Goal: Task Accomplishment & Management: Use online tool/utility

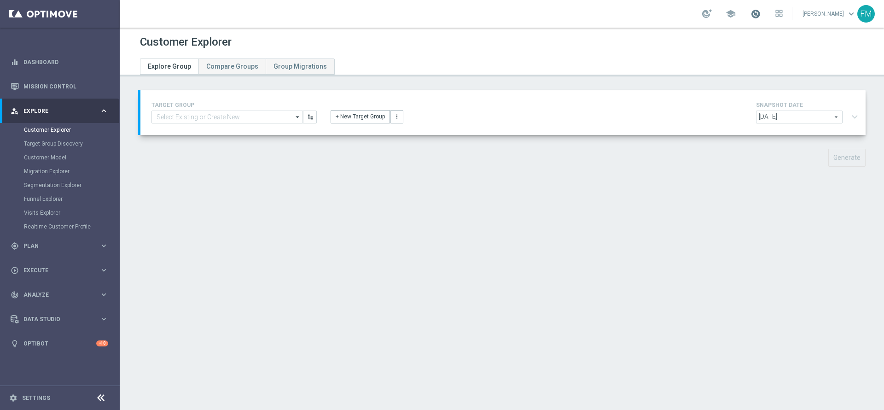
click at [589, 12] on span at bounding box center [755, 14] width 10 height 10
click at [480, 70] on header "Customer Explorer Explore Group Compare Groups Group Migrations" at bounding box center [502, 52] width 764 height 49
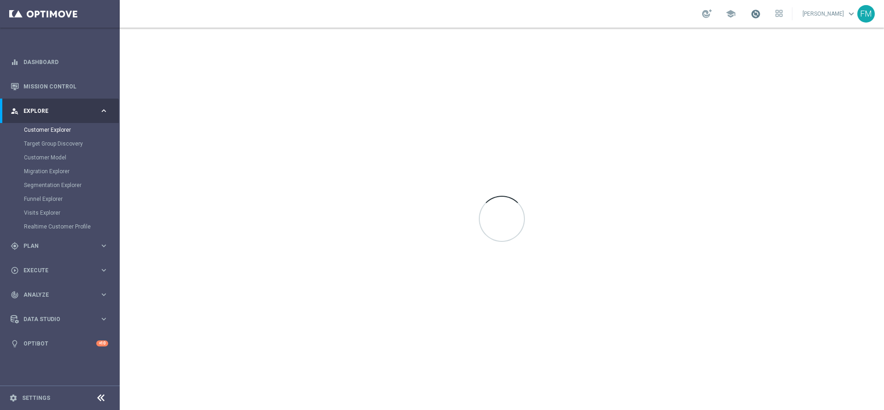
click at [750, 10] on span at bounding box center [755, 14] width 10 height 10
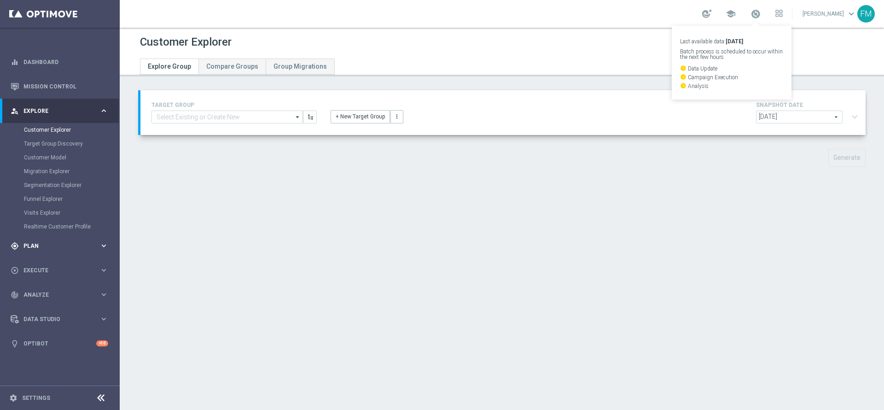
click at [39, 254] on div "gps_fixed Plan keyboard_arrow_right" at bounding box center [59, 245] width 119 height 24
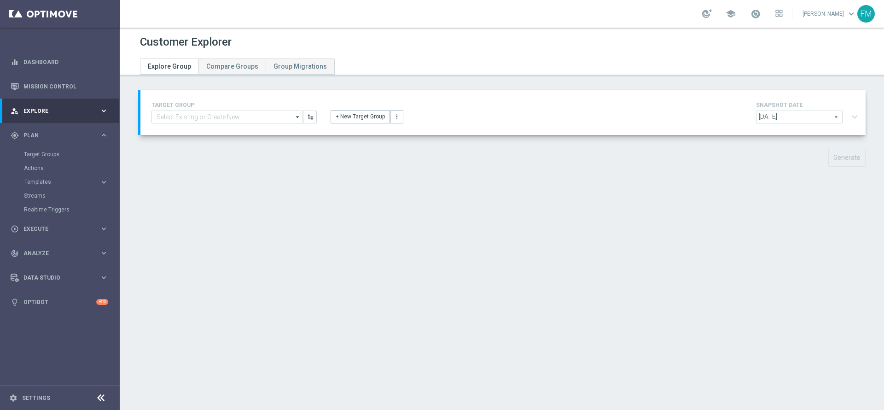
click at [41, 176] on accordion "Templates keyboard_arrow_right Optimail OptiMobile In-App OptiMobile Push Optip…" at bounding box center [71, 182] width 95 height 14
click at [48, 185] on button "Templates keyboard_arrow_right" at bounding box center [66, 181] width 85 height 7
click at [39, 193] on link "Optimail" at bounding box center [62, 195] width 67 height 7
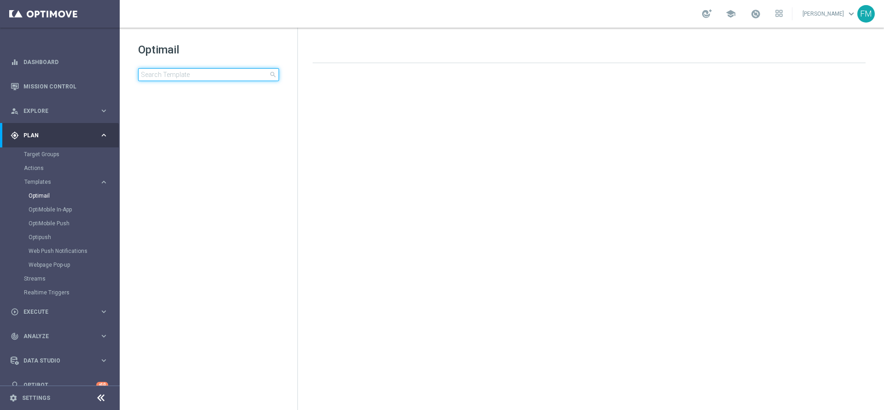
click at [184, 77] on input at bounding box center [208, 74] width 141 height 13
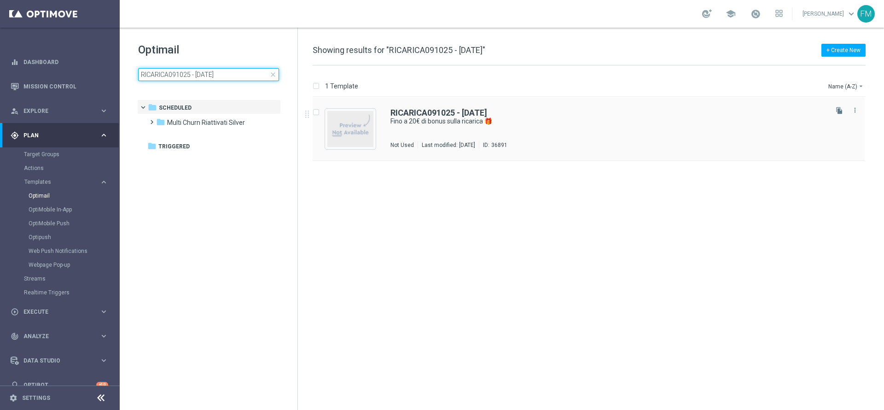
type input "RICARICA091025 - [DATE]"
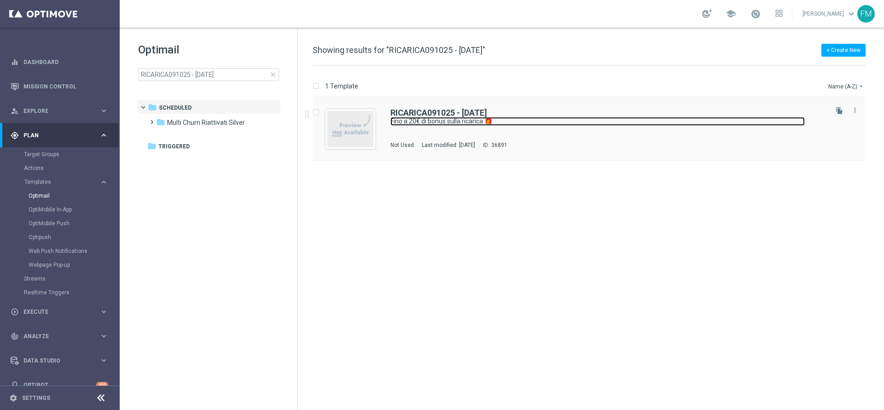
click at [550, 117] on link "Fino a 20€ di bonus sulla ricarica 🎁" at bounding box center [597, 121] width 414 height 9
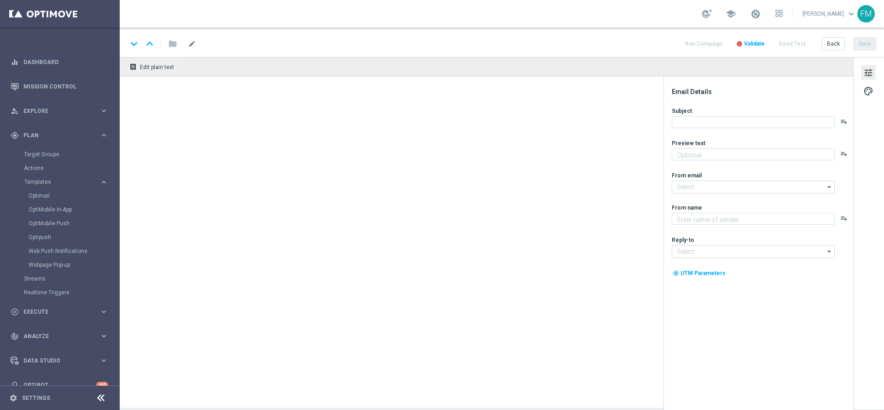
type textarea "Scopri la nuova promozione 🎯"
type input "[EMAIL_ADDRESS][DOMAIN_NAME]"
type textarea "Sisal"
type input "[EMAIL_ADDRESS][DOMAIN_NAME]"
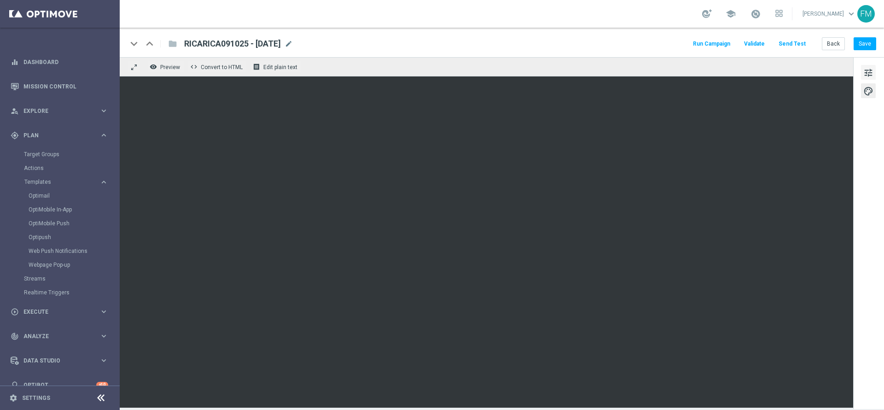
click at [867, 74] on span "tune" at bounding box center [868, 73] width 10 height 12
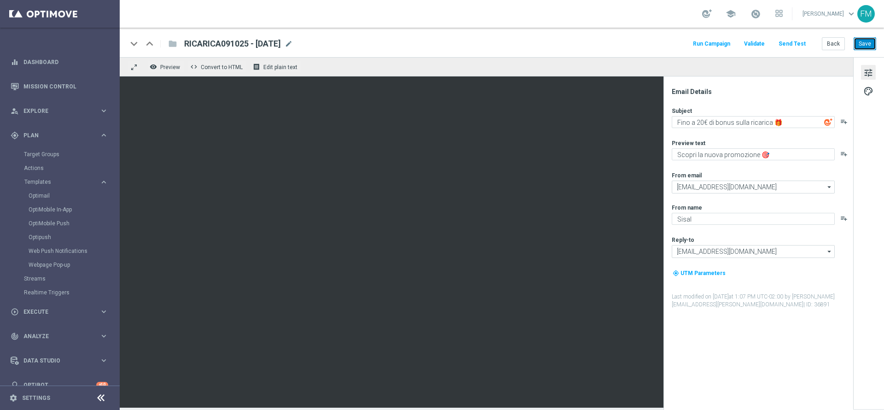
click at [875, 44] on button "Save" at bounding box center [864, 43] width 23 height 13
drag, startPoint x: 827, startPoint y: 40, endPoint x: 828, endPoint y: 49, distance: 8.9
click at [828, 49] on button "Back" at bounding box center [832, 43] width 23 height 13
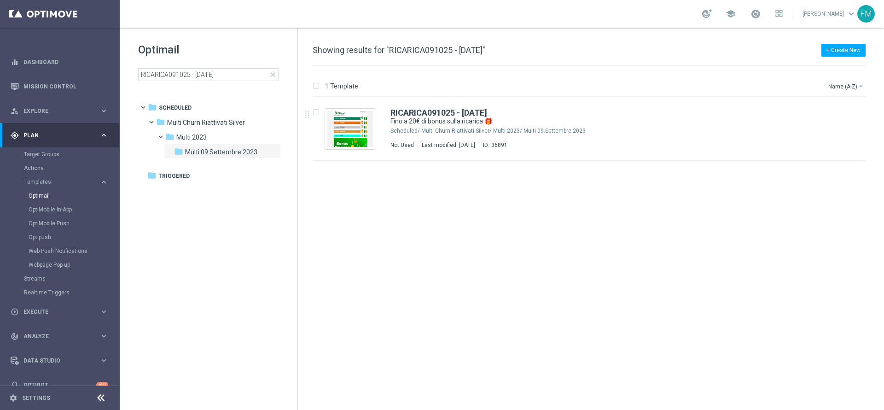
click at [273, 77] on span "close" at bounding box center [272, 74] width 7 height 7
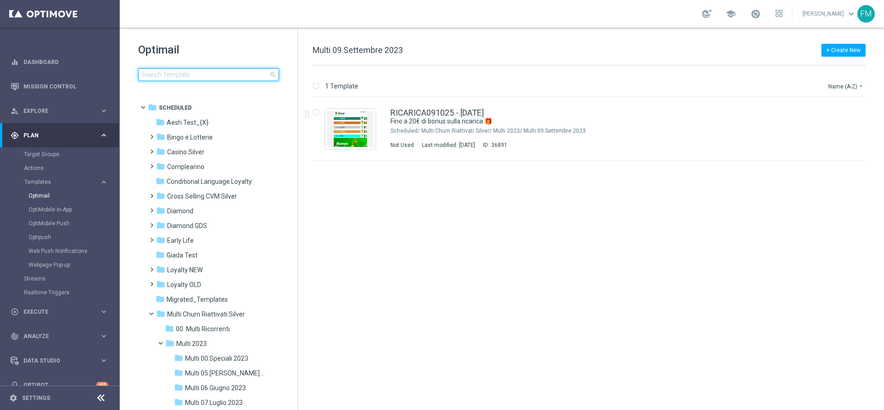
click at [250, 77] on input at bounding box center [208, 74] width 141 height 13
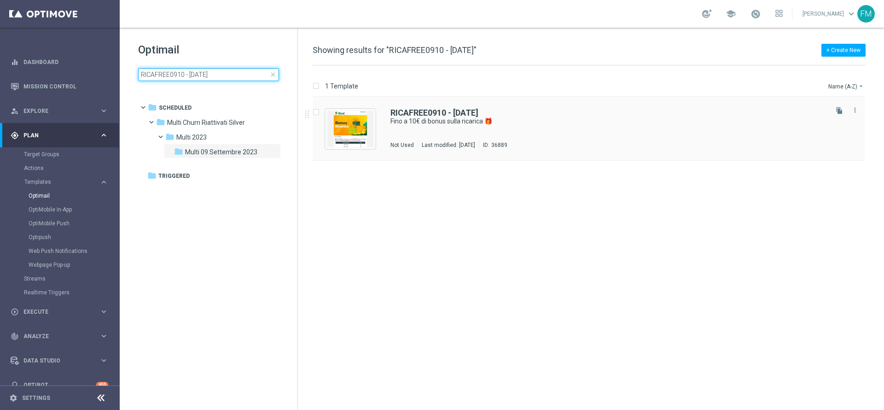
type input "RICAFREE0910 - [DATE]"
click at [569, 102] on div "RICAFREE0910 - [DATE] Fino a 10€ di bonus sulla ricarica 🎁 Not Used Last modifi…" at bounding box center [588, 129] width 552 height 64
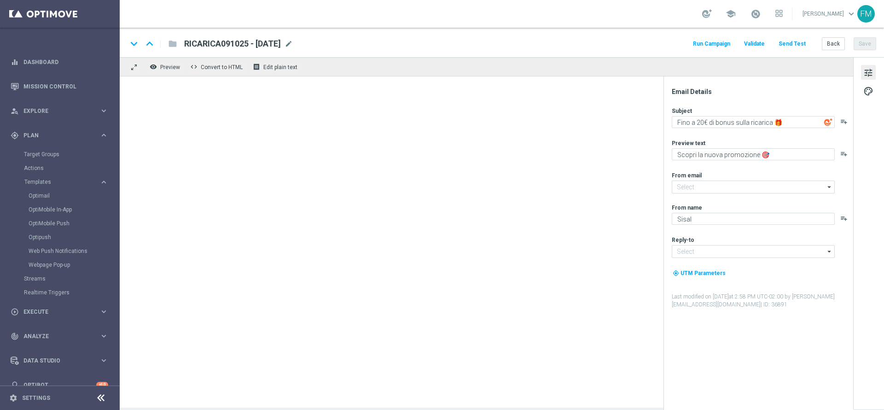
type textarea "Fino a 10€ di bonus sulla ricarica 🎁"
type textarea "Per divertirti [PERSON_NAME] Sport ⚽"
type input "[EMAIL_ADDRESS][DOMAIN_NAME]"
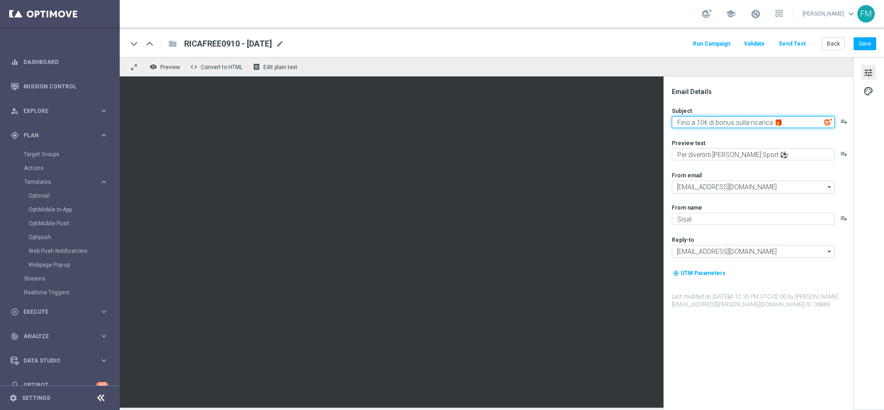
click at [706, 121] on textarea "Fino a 10€ di bonus sulla ricarica 🎁" at bounding box center [752, 122] width 163 height 12
drag, startPoint x: 756, startPoint y: 121, endPoint x: 731, endPoint y: 123, distance: 24.5
click at [731, 123] on textarea "Fino a 10€ Freebet di bonus sulla ricarica 🎁" at bounding box center [752, 122] width 163 height 12
type textarea "Fino a 10€ Freebet sulla ricarica 🎁"
click at [794, 98] on div "Email Details Subject Fino a 10€ Freebet sulla ricarica 🎁 playlist_add Preview …" at bounding box center [760, 248] width 183 height 322
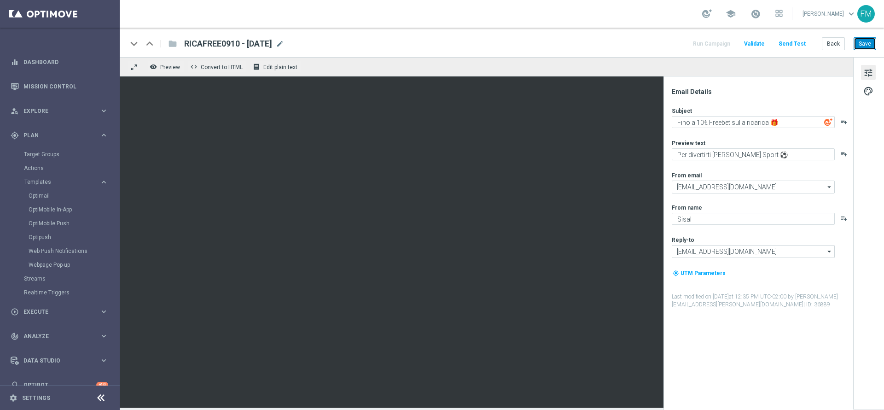
click at [861, 43] on button "Save" at bounding box center [864, 43] width 23 height 13
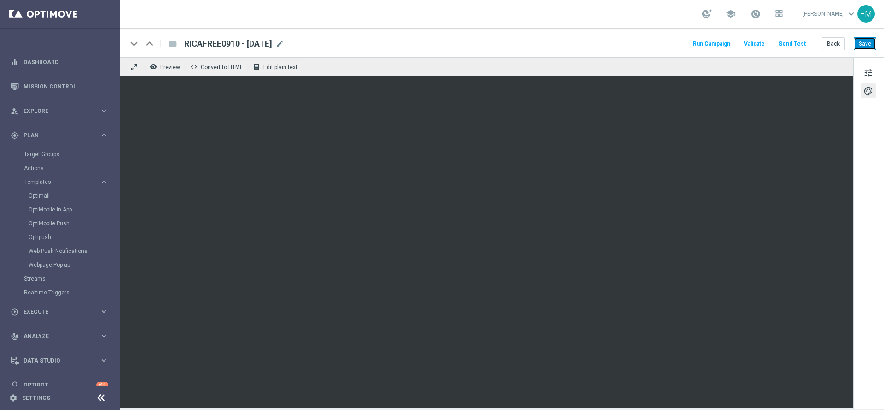
click at [859, 44] on button "Save" at bounding box center [864, 43] width 23 height 13
click at [750, 18] on span at bounding box center [755, 14] width 10 height 10
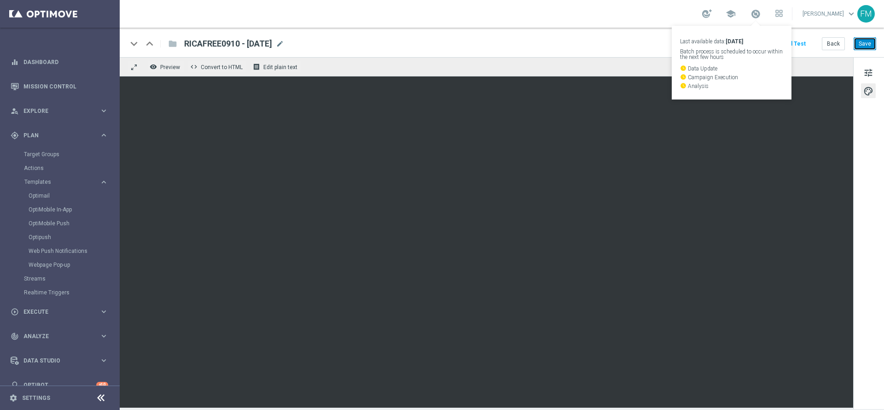
click at [868, 46] on button "Save" at bounding box center [864, 43] width 23 height 13
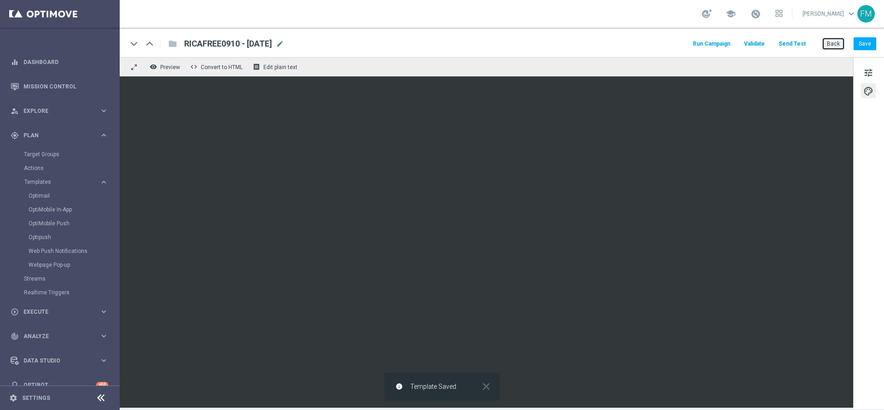
click at [838, 46] on button "Back" at bounding box center [832, 43] width 23 height 13
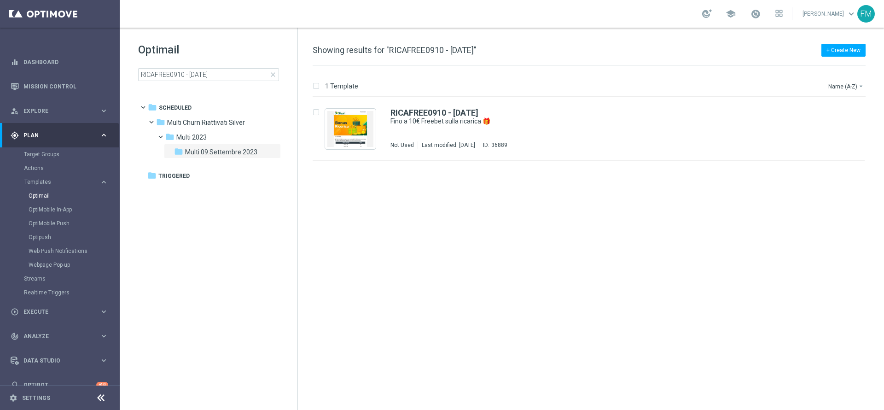
click at [272, 75] on span "close" at bounding box center [272, 74] width 7 height 7
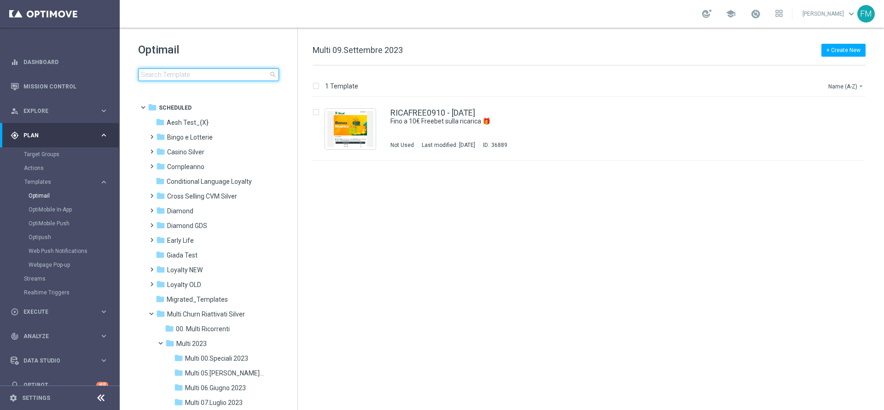
click at [223, 73] on input at bounding box center [208, 74] width 141 height 13
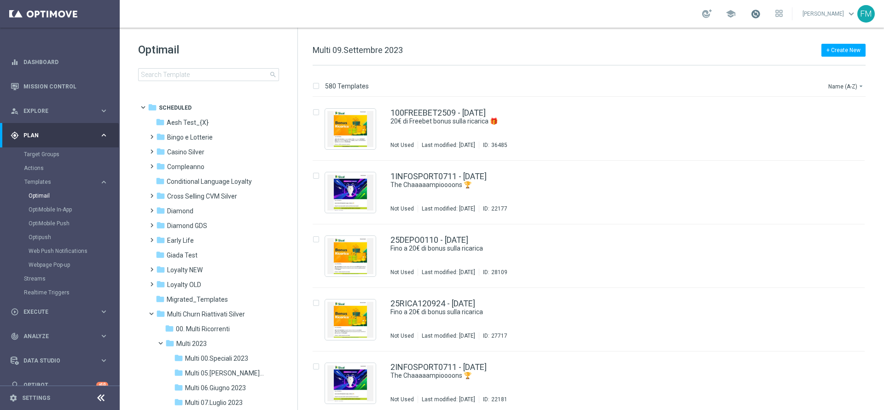
click at [750, 16] on span at bounding box center [755, 14] width 10 height 10
click at [579, 35] on div "+ Create New Multi 09.Settembre 2023 580 Templates Name (A-Z) arrow_drop_down D…" at bounding box center [591, 219] width 586 height 382
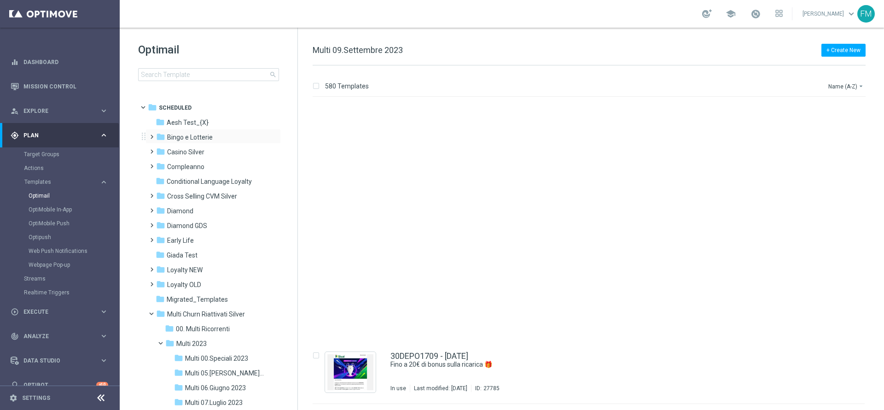
scroll to position [552, 0]
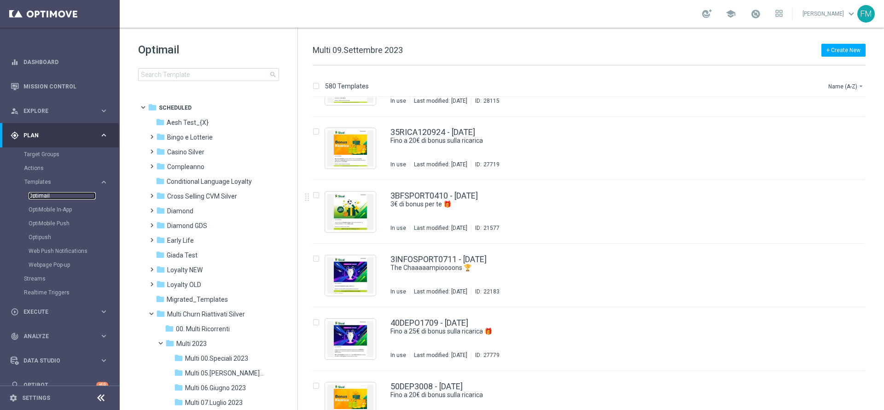
click at [46, 193] on link "Optimail" at bounding box center [62, 195] width 67 height 7
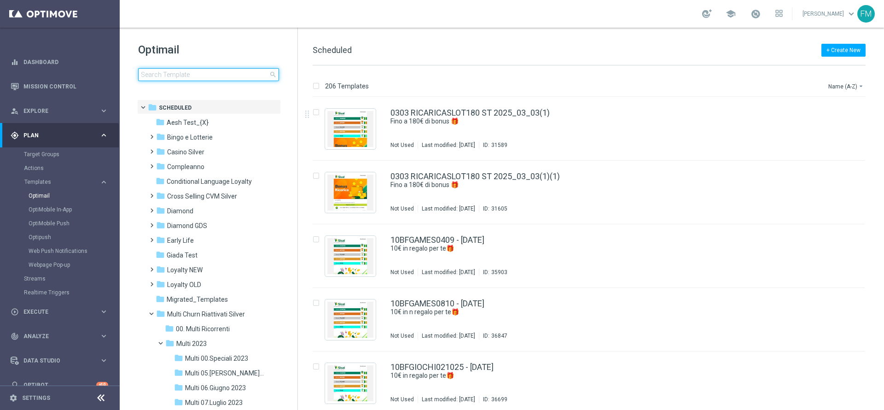
click at [222, 74] on input at bounding box center [208, 74] width 141 height 13
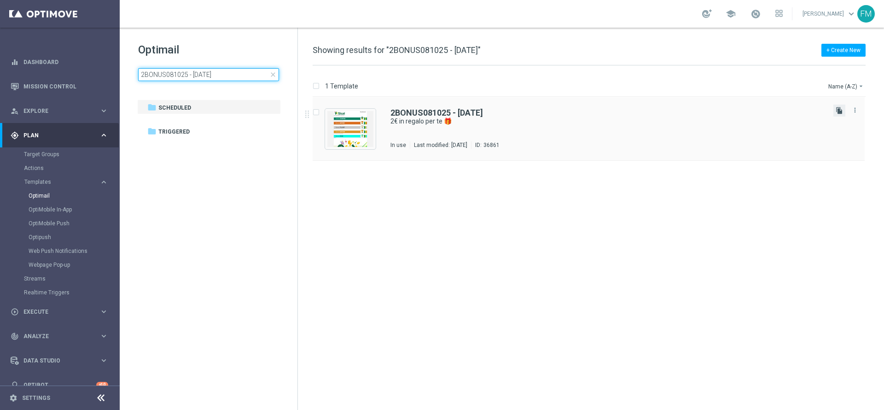
type input "2BONUS081025 - [DATE]"
click at [837, 111] on icon "file_copy" at bounding box center [838, 110] width 7 height 7
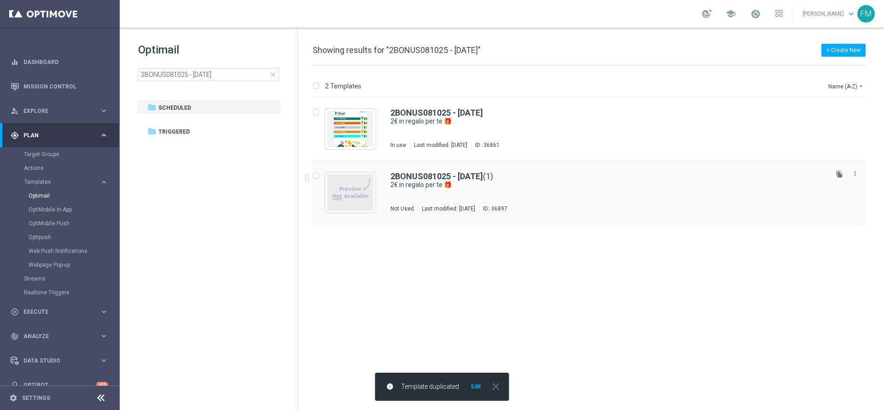
click at [493, 194] on div "2BONUS081025 - [DATE] (1) 2€ in regalo per te 🎁 Not Used Last modified: [DATE] …" at bounding box center [607, 192] width 435 height 40
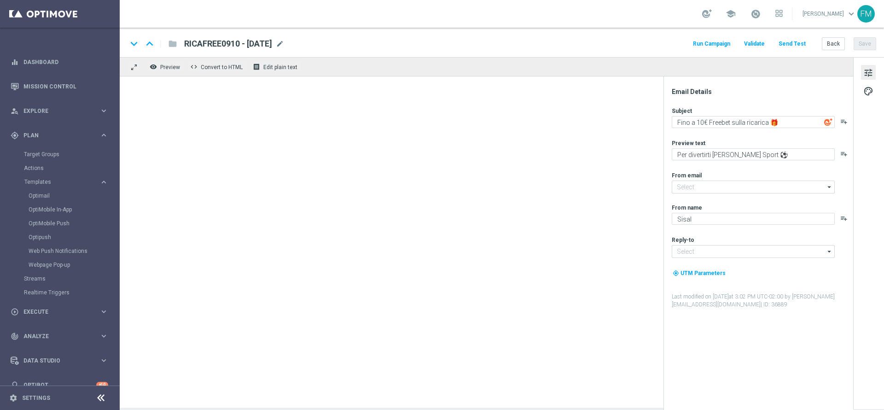
type input "[EMAIL_ADDRESS][DOMAIN_NAME]"
type textarea "2€ in regalo per te 🎁"
type textarea "da usare su qualsiasi gioco!"
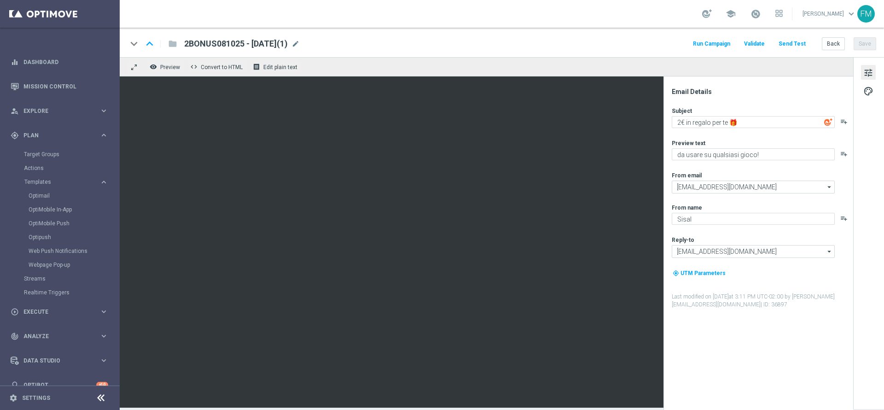
click at [300, 38] on div "2BONUS081025 - [DATE](1) mode_edit" at bounding box center [242, 44] width 116 height 12
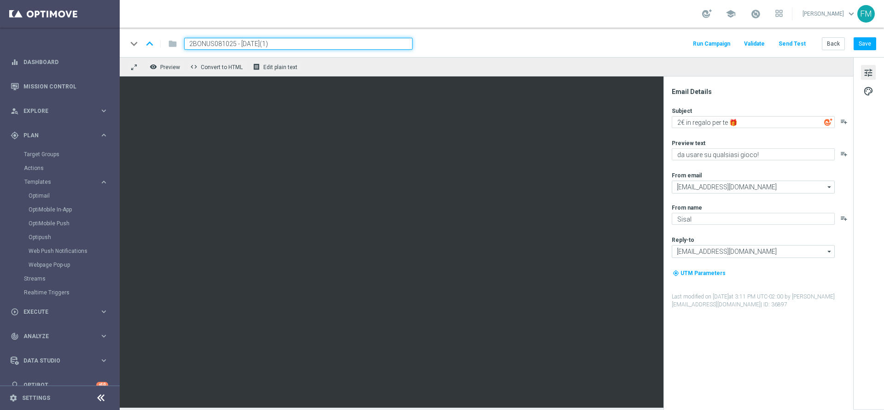
drag, startPoint x: 235, startPoint y: 42, endPoint x: 154, endPoint y: 45, distance: 80.6
click at [154, 45] on div "keyboard_arrow_down keyboard_arrow_up folder 2BONUS081025 - [DATE](1)" at bounding box center [269, 44] width 285 height 12
paste input "10BFGIOCHI0910"
type input "10BFGIOCHI0910 - [DATE]"
drag, startPoint x: 299, startPoint y: 40, endPoint x: 179, endPoint y: 40, distance: 120.1
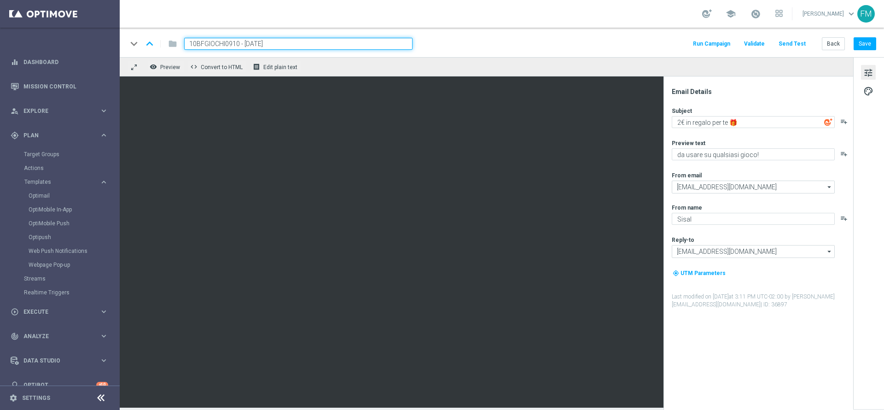
click at [179, 40] on div "10BFGIOCHI0910 - [DATE]" at bounding box center [295, 44] width 236 height 12
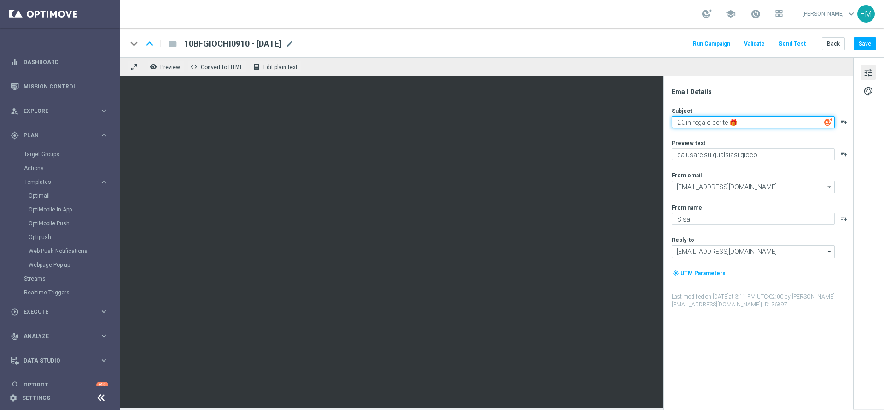
click at [682, 123] on textarea "2€ in regalo per te 🎁" at bounding box center [752, 122] width 163 height 12
click at [681, 122] on textarea "2€ in regalo per te 🎁" at bounding box center [752, 122] width 163 height 12
type textarea "10€ in regalo per te 🎁"
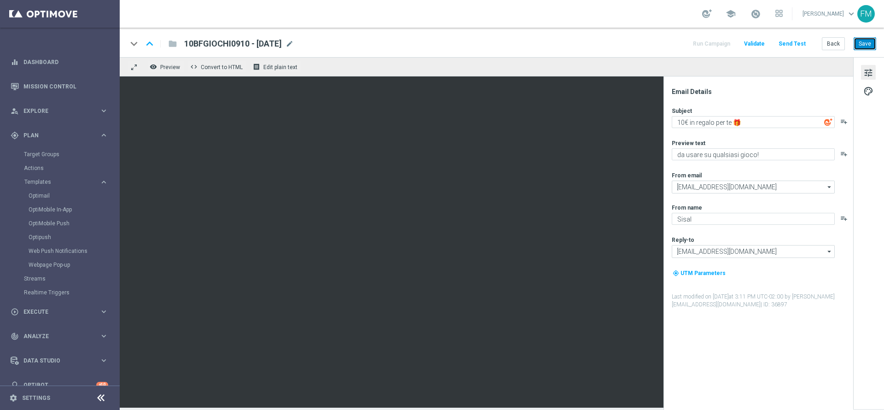
click at [858, 44] on button "Save" at bounding box center [864, 43] width 23 height 13
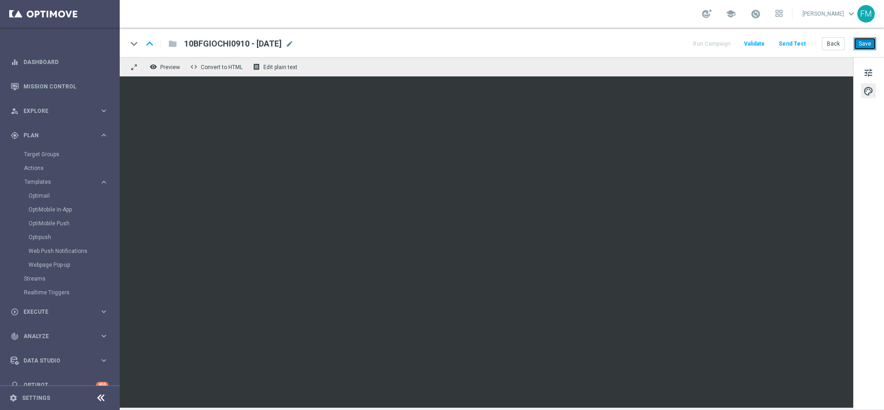
click at [875, 50] on button "Save" at bounding box center [864, 43] width 23 height 13
drag, startPoint x: 854, startPoint y: 42, endPoint x: 873, endPoint y: 46, distance: 19.8
click at [857, 43] on button "Save" at bounding box center [864, 43] width 23 height 13
click at [872, 43] on button "Save" at bounding box center [864, 43] width 23 height 13
click at [868, 43] on button "Save" at bounding box center [864, 43] width 23 height 13
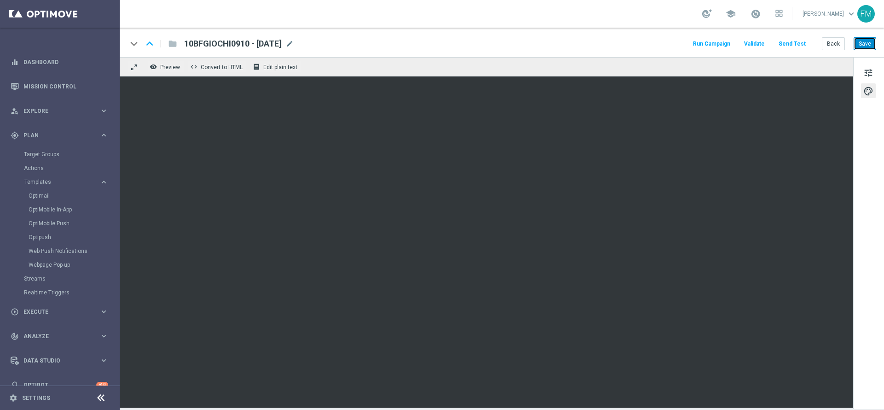
click at [866, 45] on button "Save" at bounding box center [864, 43] width 23 height 13
click at [861, 42] on button "Save" at bounding box center [864, 43] width 23 height 13
click at [869, 39] on button "Save" at bounding box center [864, 43] width 23 height 13
click at [869, 42] on button "Save" at bounding box center [864, 43] width 23 height 13
click at [867, 40] on button "Save" at bounding box center [864, 43] width 23 height 13
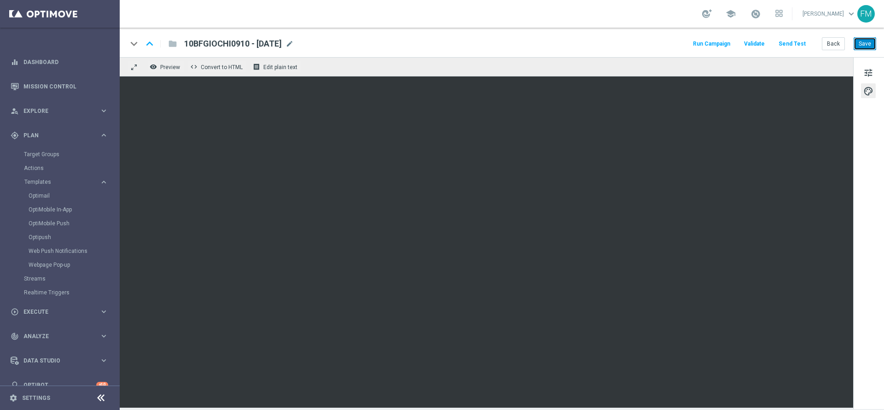
click at [855, 41] on button "Save" at bounding box center [864, 43] width 23 height 13
drag, startPoint x: 883, startPoint y: 35, endPoint x: 872, endPoint y: 42, distance: 13.5
click at [874, 41] on div "keyboard_arrow_down keyboard_arrow_up folder 10BFGIOCHI0910 - [DATE] 10BFGIOCHI…" at bounding box center [502, 42] width 764 height 29
click at [872, 42] on button "Save" at bounding box center [864, 43] width 23 height 13
click at [828, 44] on button "Back" at bounding box center [832, 43] width 23 height 13
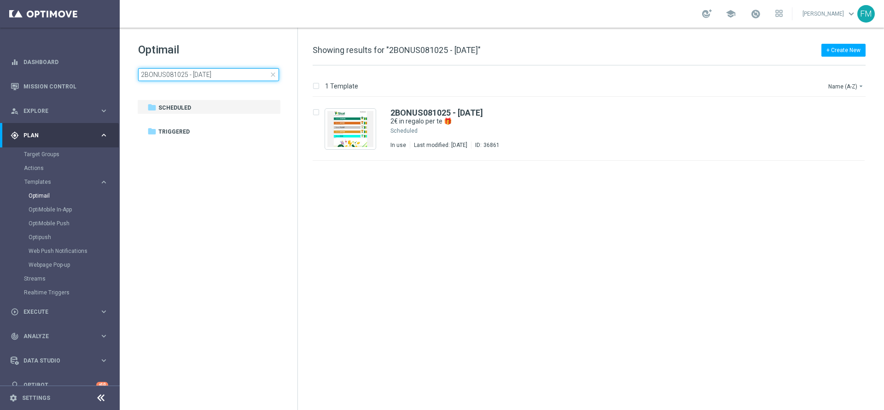
click at [272, 79] on input "2BONUS081025 - [DATE]" at bounding box center [208, 74] width 141 height 13
click at [228, 78] on input "2BONUS081025 - [DATE]" at bounding box center [208, 74] width 141 height 13
drag, startPoint x: 272, startPoint y: 74, endPoint x: 261, endPoint y: 78, distance: 11.8
click at [272, 75] on span "close" at bounding box center [272, 74] width 7 height 7
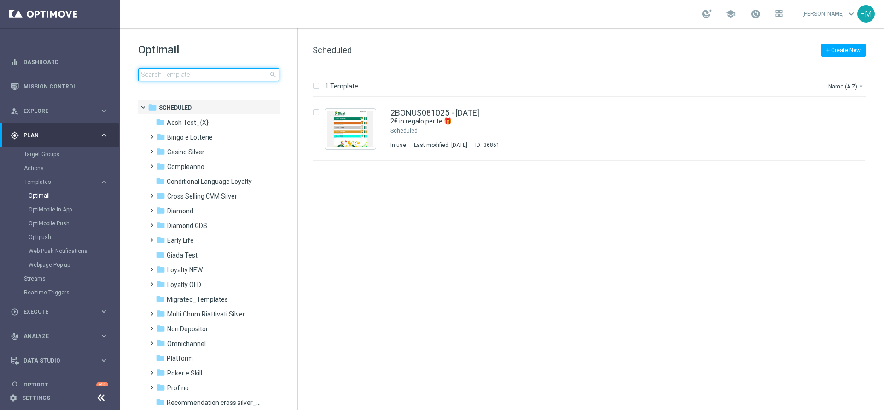
click at [260, 78] on input at bounding box center [208, 74] width 141 height 13
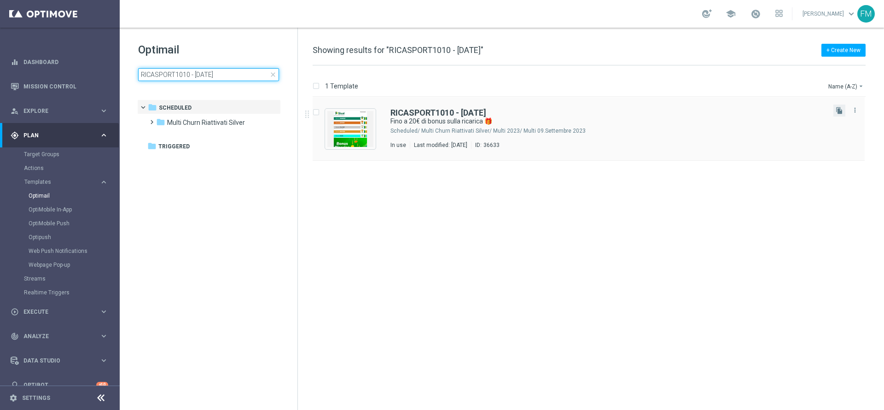
type input "RICASPORT1010 - [DATE]"
click at [834, 109] on button "file_copy" at bounding box center [839, 110] width 12 height 12
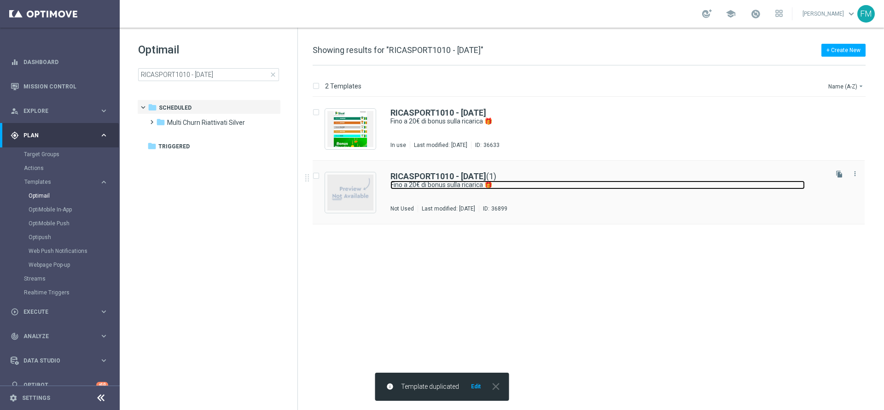
click at [404, 188] on link "Fino a 20€ di bonus sulla ricarica 🎁" at bounding box center [597, 184] width 414 height 9
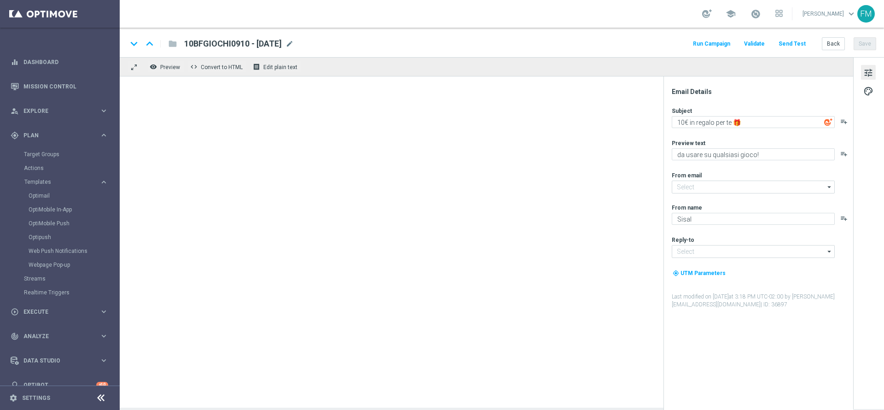
type input "[EMAIL_ADDRESS][DOMAIN_NAME]"
type textarea "Fino a 20€ di bonus sulla ricarica 🎁"
type textarea "Scopri la nuova promozione 🎯"
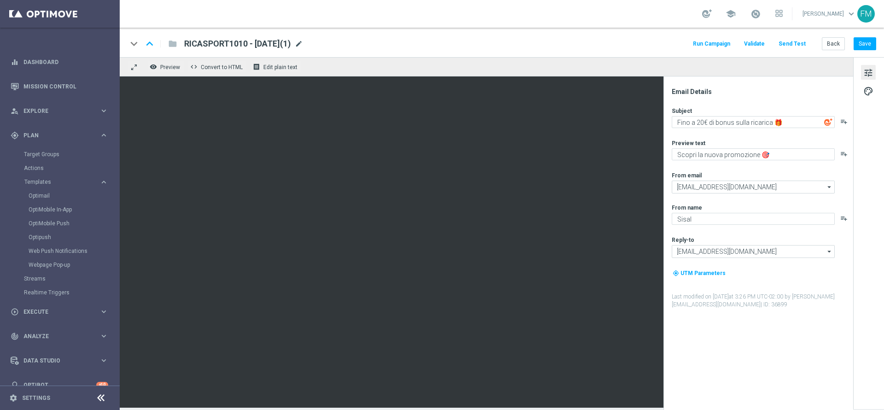
click at [303, 44] on span "mode_edit" at bounding box center [299, 44] width 8 height 8
drag, startPoint x: 237, startPoint y: 43, endPoint x: 172, endPoint y: 43, distance: 64.9
click at [172, 43] on div "keyboard_arrow_down keyboard_arrow_up folder RICASPORT1010 - [DATE](1)" at bounding box center [269, 44] width 285 height 12
paste input "RICAPLAY0910"
type input "RICAPLAY0910 - [DATE]"
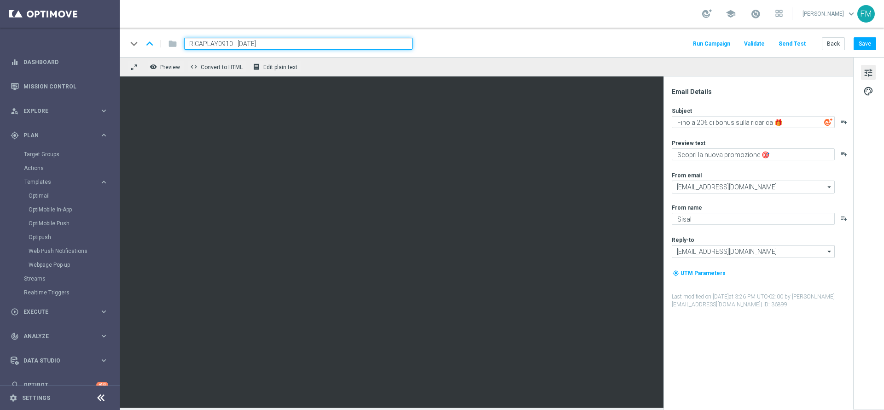
drag, startPoint x: 286, startPoint y: 49, endPoint x: 153, endPoint y: 52, distance: 133.5
click at [153, 52] on div "keyboard_arrow_down keyboard_arrow_up folder RICAPLAY0910 - [DATE] Run Campaign…" at bounding box center [502, 42] width 764 height 29
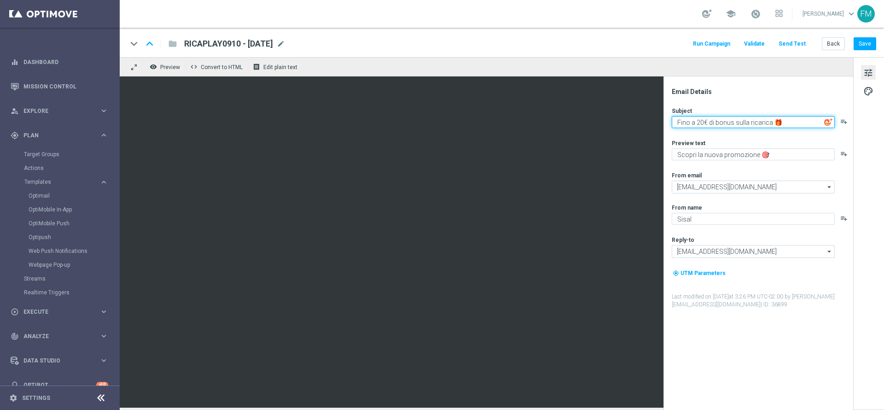
click at [699, 121] on textarea "Fino a 20€ di bonus sulla ricarica 🎁" at bounding box center [752, 122] width 163 height 12
type textarea "Fino a 30€ di bonus sulla ricarica 🎁"
click at [758, 79] on div "Email Details Subject Fino a 30€ di bonus sulla ricarica 🎁 playlist_add Preview…" at bounding box center [758, 242] width 190 height 333
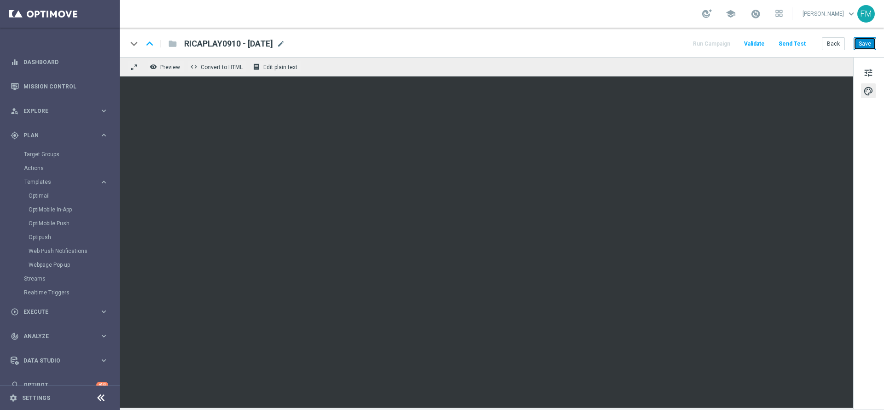
click at [855, 39] on button "Save" at bounding box center [864, 43] width 23 height 13
click at [869, 42] on button "Save" at bounding box center [864, 43] width 23 height 13
click at [867, 70] on span "tune" at bounding box center [868, 73] width 10 height 12
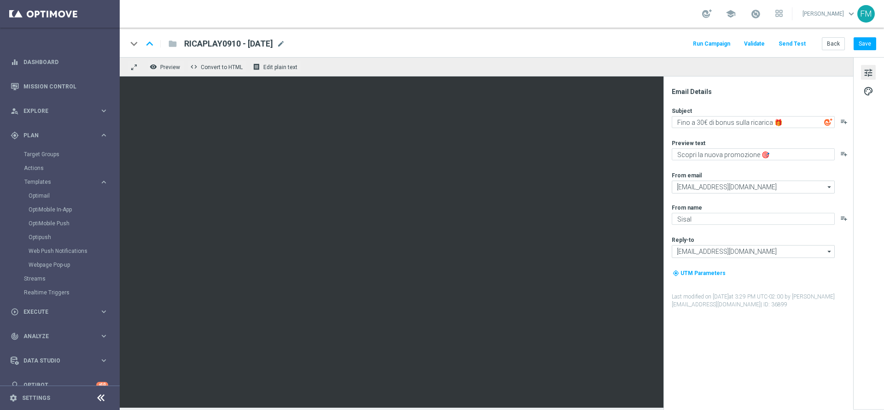
click at [878, 42] on div "keyboard_arrow_down keyboard_arrow_up folder RICAPLAY0910 - [DATE] RICAPLAY0910…" at bounding box center [502, 42] width 764 height 29
click at [872, 43] on button "Save" at bounding box center [864, 43] width 23 height 13
click at [861, 47] on button "Save" at bounding box center [864, 43] width 23 height 13
click at [870, 40] on button "Save" at bounding box center [864, 43] width 23 height 13
click at [874, 39] on button "Save" at bounding box center [864, 43] width 23 height 13
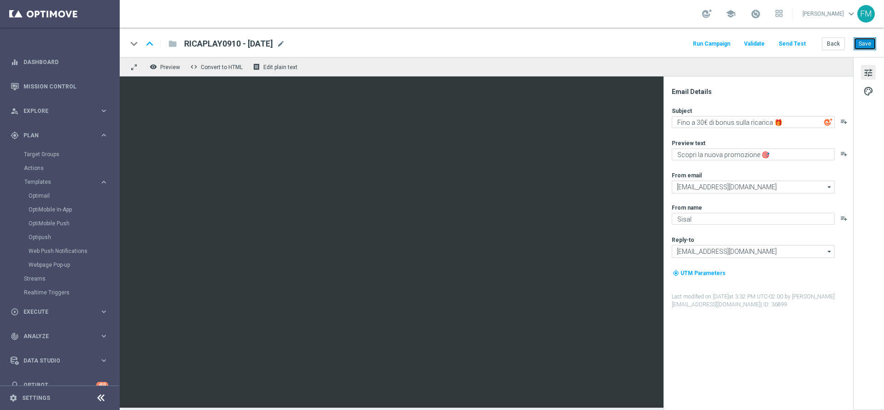
click at [865, 42] on button "Save" at bounding box center [864, 43] width 23 height 13
click at [861, 43] on button "Save" at bounding box center [864, 43] width 23 height 13
click at [872, 46] on button "Save" at bounding box center [864, 43] width 23 height 13
click at [832, 40] on button "Back" at bounding box center [832, 43] width 23 height 13
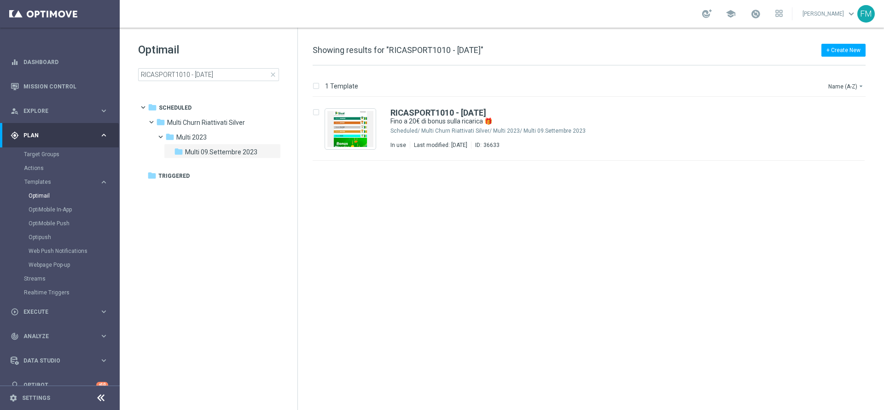
click at [274, 72] on span "close" at bounding box center [272, 74] width 7 height 7
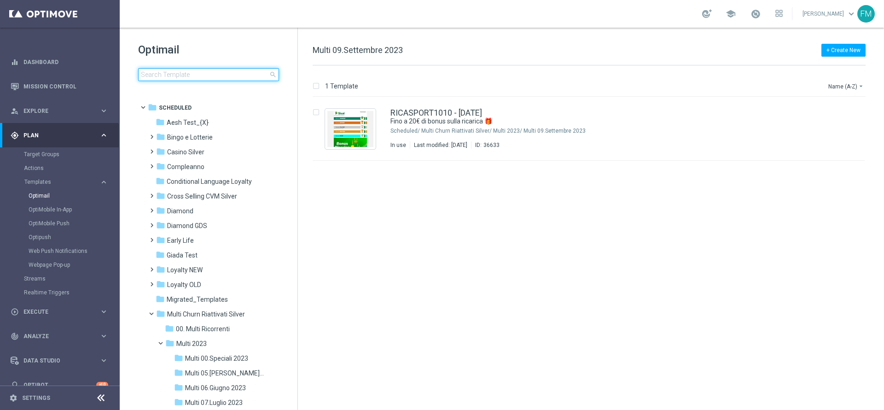
click at [167, 75] on input at bounding box center [208, 74] width 141 height 13
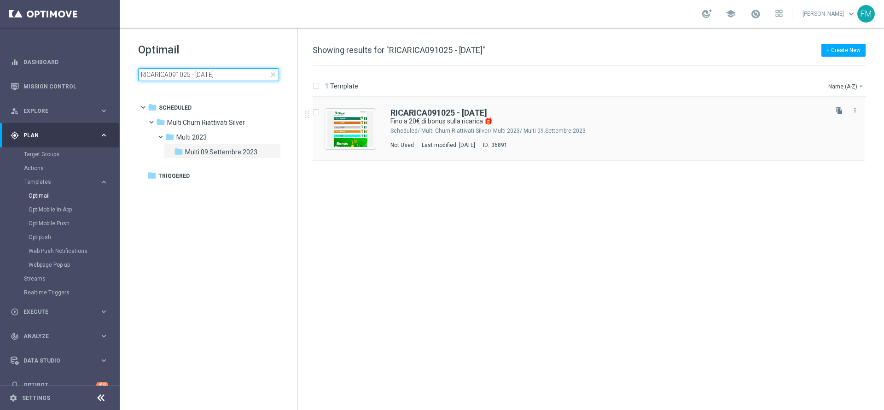
type input "RICARICA091025 - [DATE]"
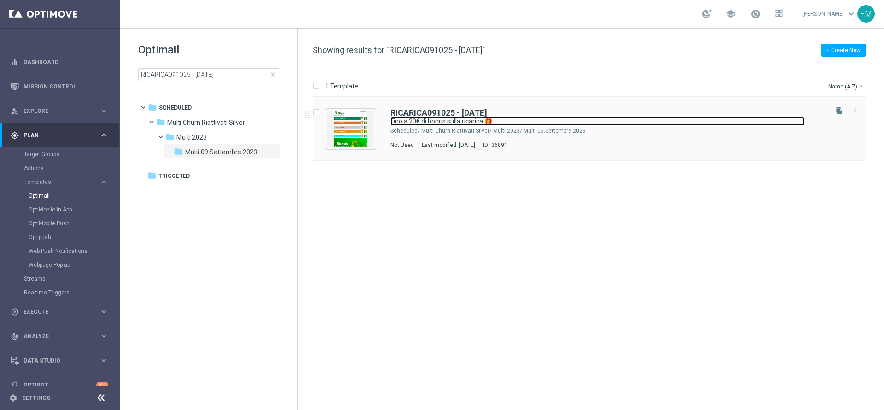
click at [573, 125] on link "Fino a 20€ di bonus sulla ricarica 🎁" at bounding box center [597, 121] width 414 height 9
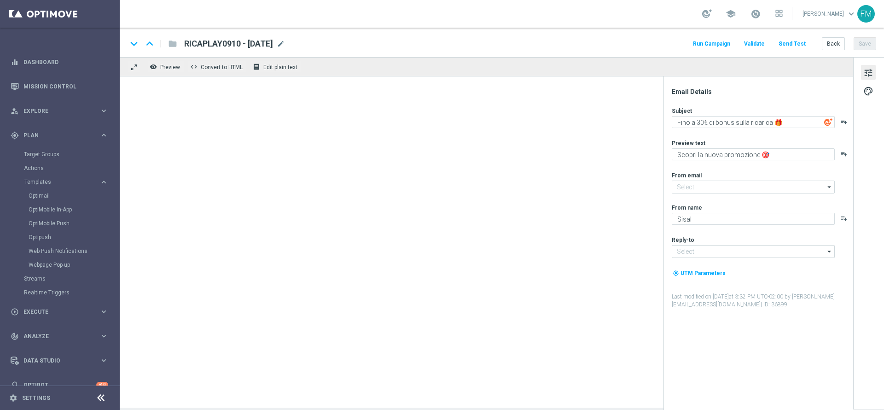
type input "[EMAIL_ADDRESS][DOMAIN_NAME]"
type textarea "Fino a 20€ di bonus sulla ricarica 🎁"
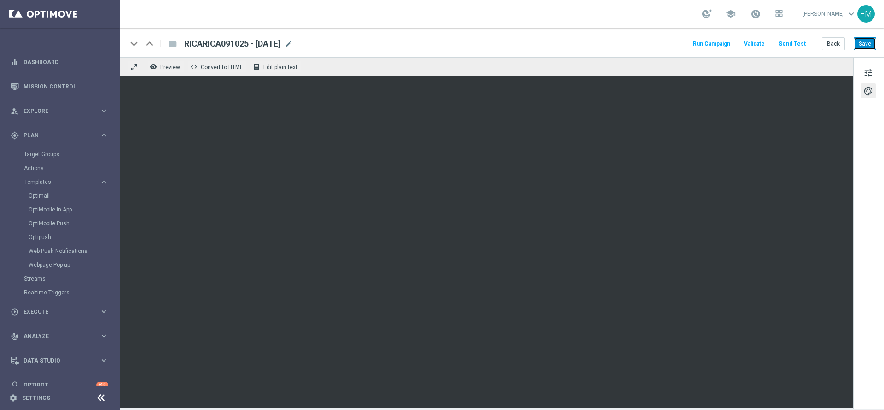
click at [874, 43] on button "Save" at bounding box center [864, 43] width 23 height 13
click at [42, 154] on link "Target Groups" at bounding box center [60, 153] width 72 height 7
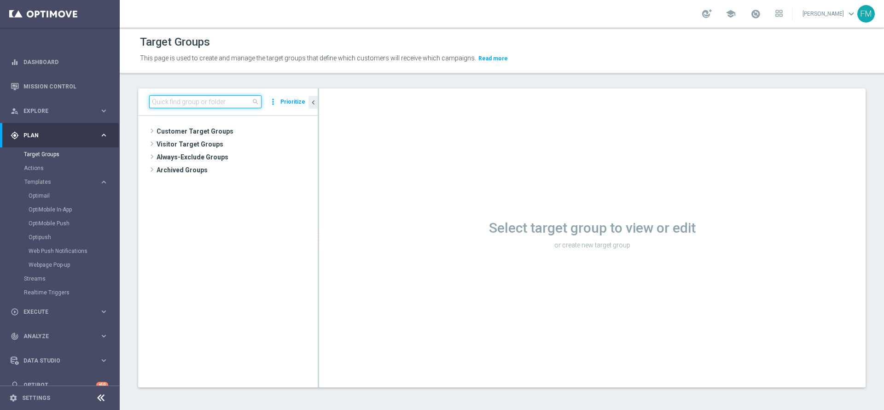
click at [198, 104] on input at bounding box center [205, 101] width 112 height 13
paste input "Risk of Churn Master Low"
type input "Risk of Churn Master Low"
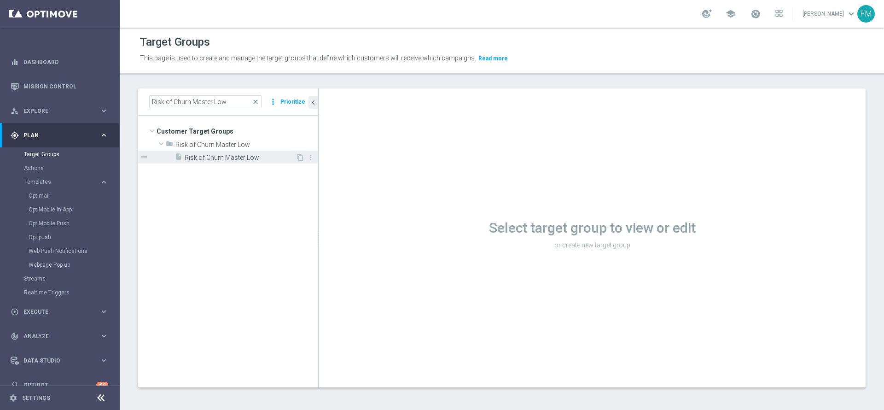
click at [205, 152] on div "insert_drive_file Risk of Churn Master Low" at bounding box center [235, 156] width 121 height 13
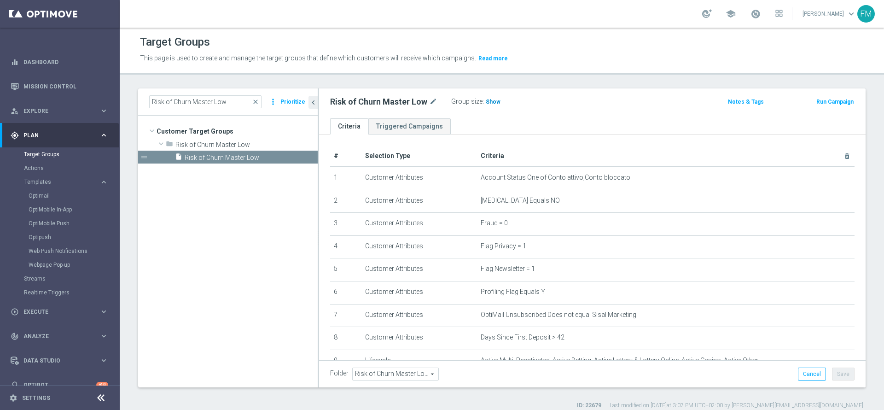
click at [493, 101] on span "Show" at bounding box center [492, 101] width 15 height 6
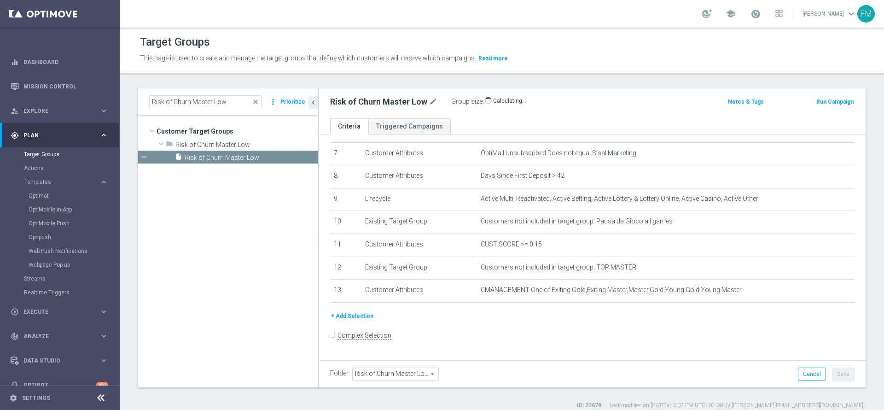
click at [815, 105] on button "Run Campaign" at bounding box center [834, 102] width 39 height 10
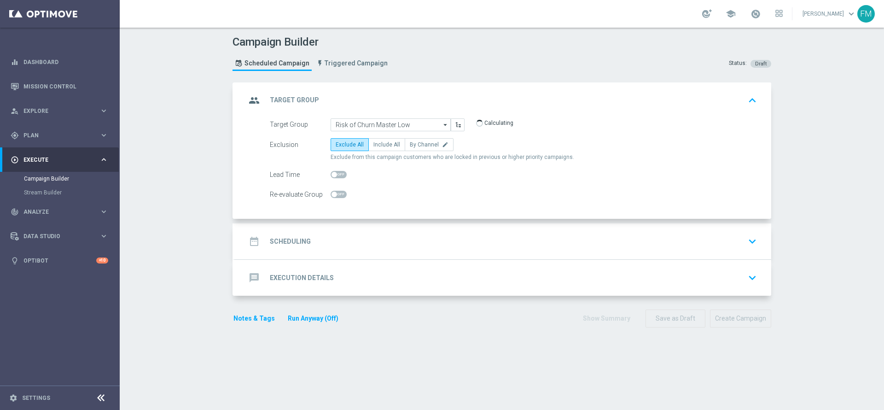
click at [491, 224] on div "date_range Scheduling keyboard_arrow_down" at bounding box center [503, 241] width 536 height 36
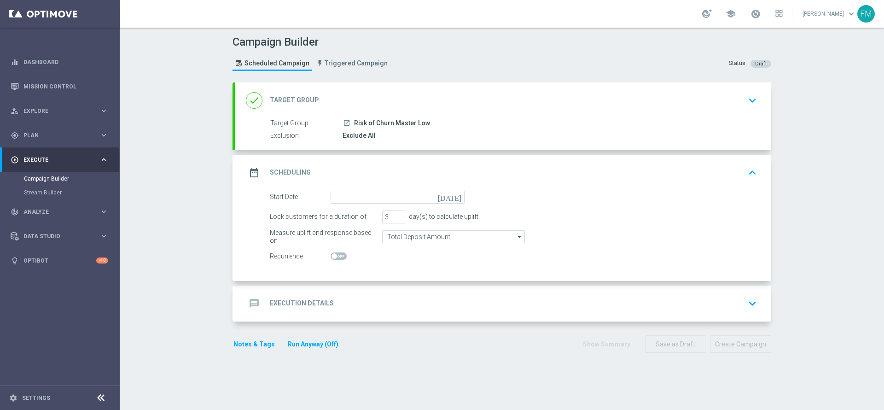
click at [450, 196] on icon "[DATE]" at bounding box center [451, 196] width 27 height 10
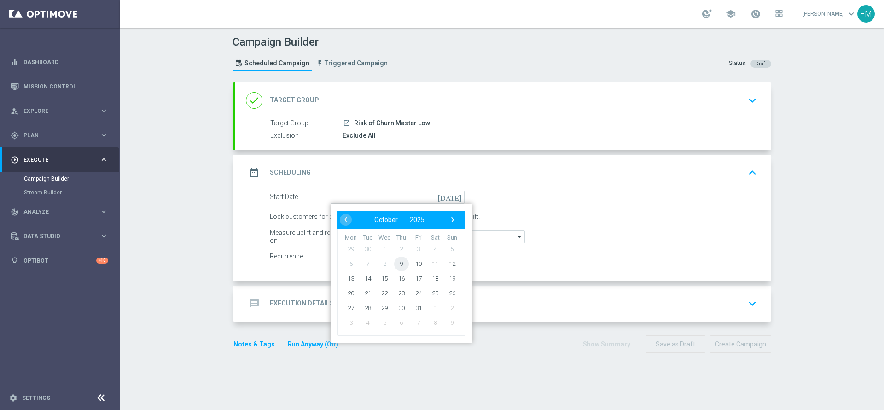
click at [394, 265] on span "9" at bounding box center [401, 263] width 15 height 15
type input "[DATE]"
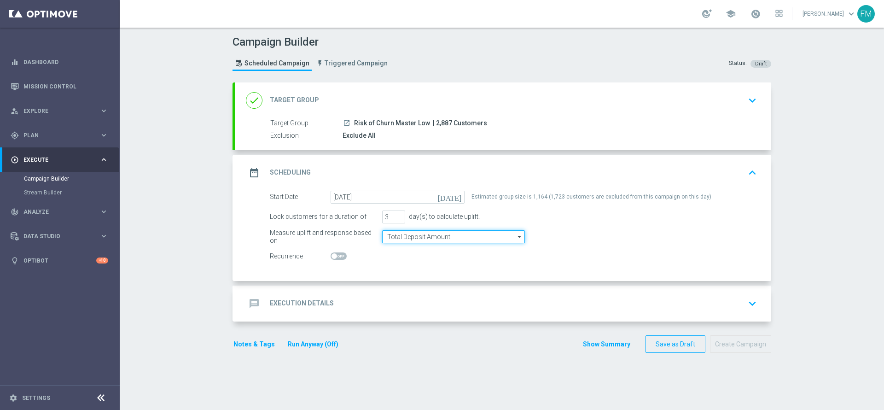
click at [480, 236] on input "Total Deposit Amount" at bounding box center [453, 236] width 143 height 13
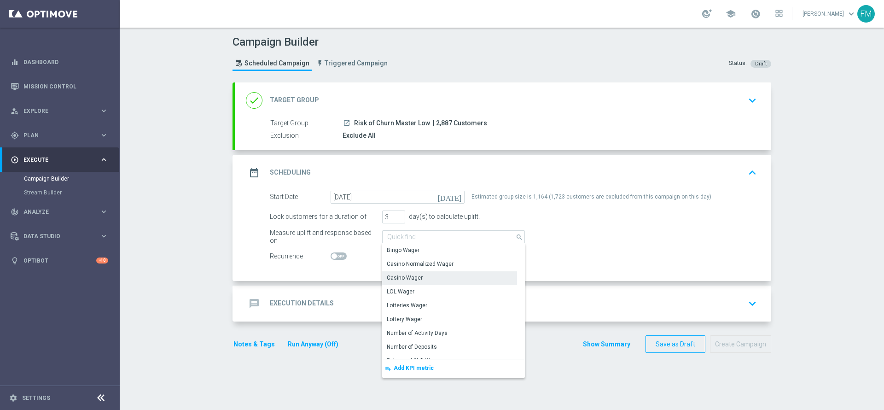
click at [442, 275] on div "Casino Wager" at bounding box center [449, 277] width 135 height 13
type input "Casino Wager"
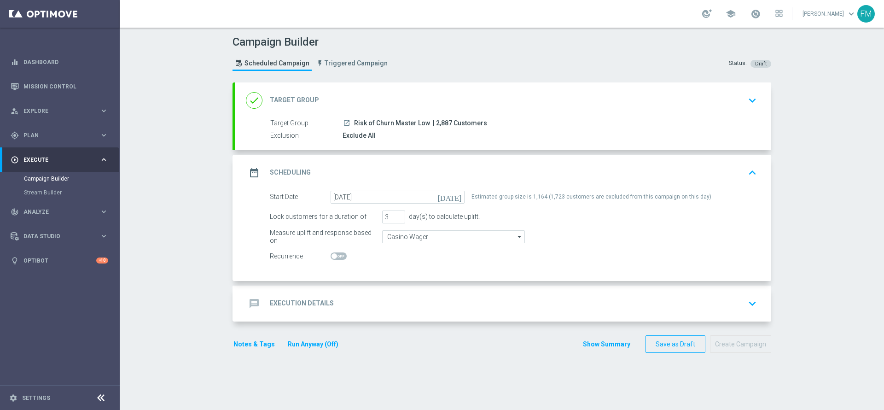
click at [555, 300] on div "message Execution Details keyboard_arrow_down" at bounding box center [503, 303] width 514 height 17
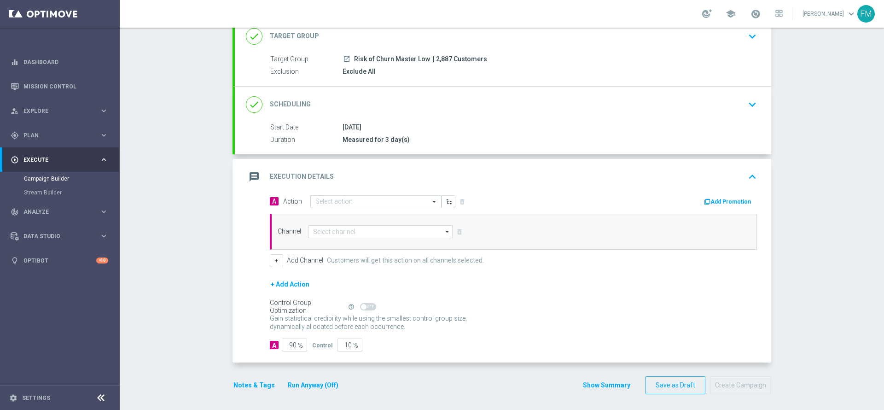
scroll to position [67, 0]
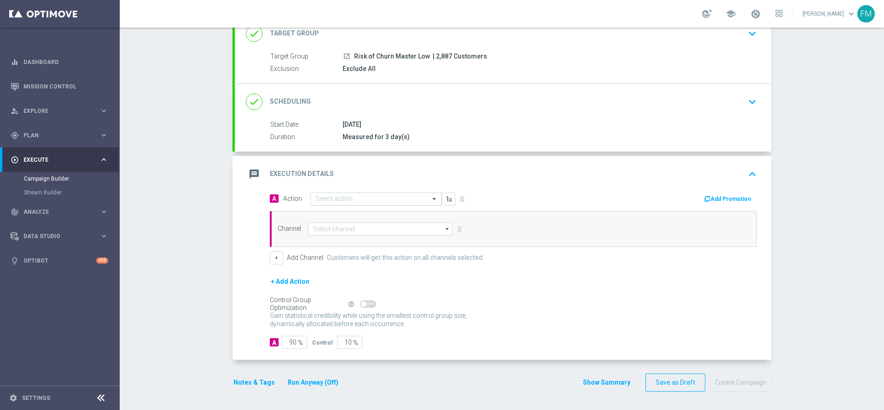
click at [345, 193] on div "Select action" at bounding box center [375, 198] width 131 height 13
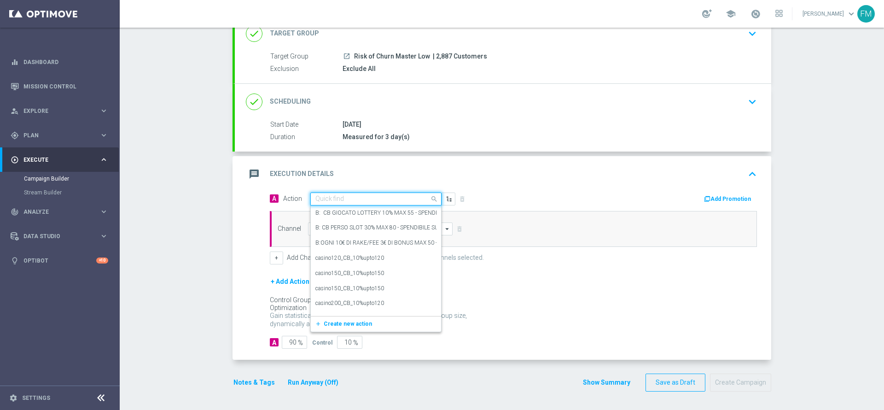
paste input "BF 10€ TUTTI I GIOCHI QeL 3"
type input "BF 10€ TUTTI I GIOCHI QeL 3"
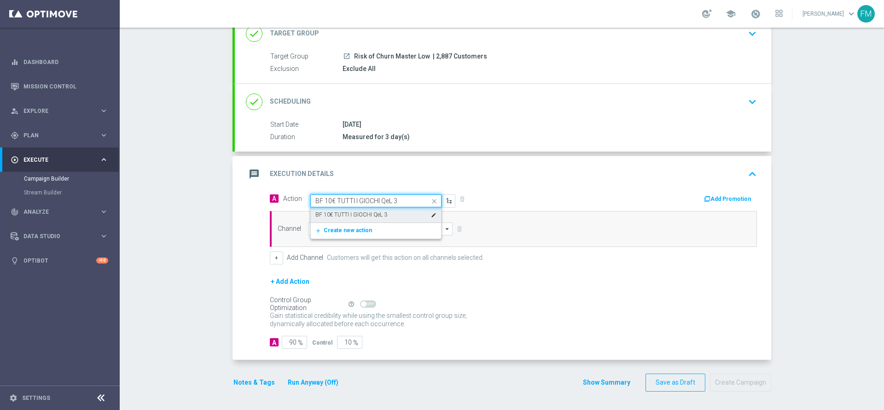
click at [378, 211] on label "BF 10€ TUTTI I GIOCHI QeL 3" at bounding box center [351, 215] width 72 height 8
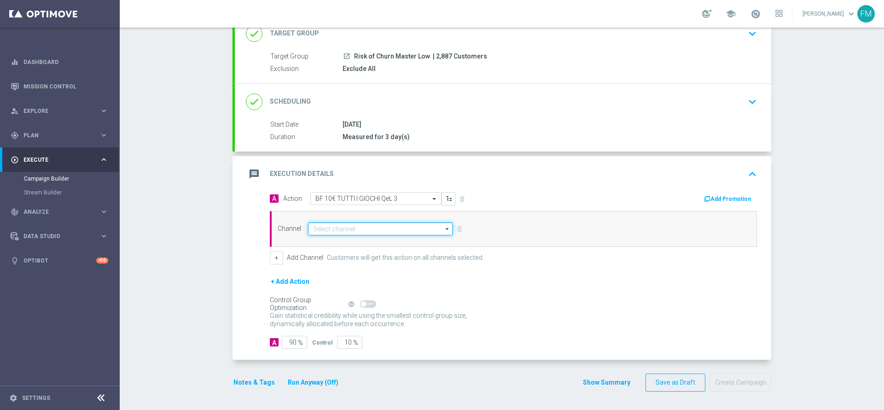
click at [367, 228] on input at bounding box center [380, 228] width 144 height 13
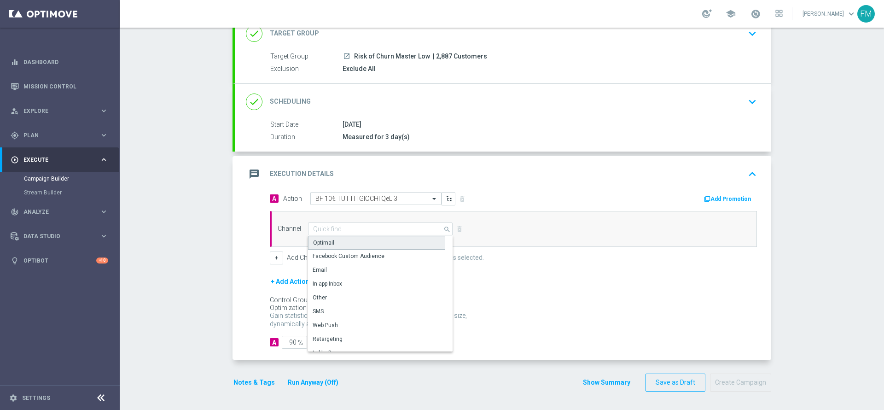
click at [341, 244] on div "Optimail" at bounding box center [376, 243] width 137 height 14
type input "Optimail"
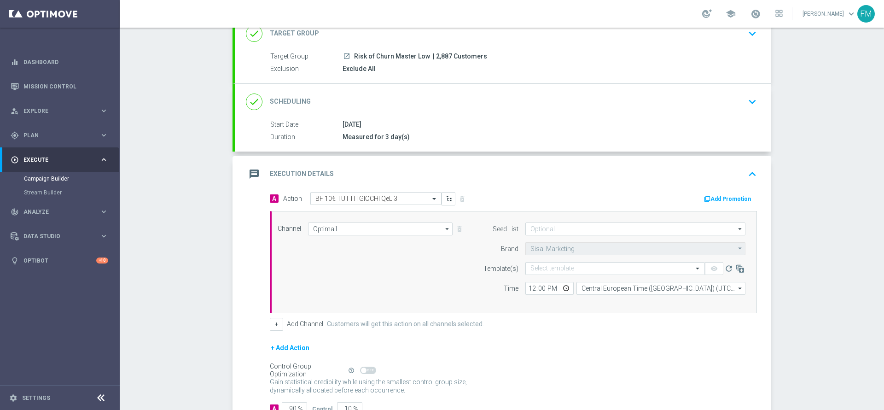
click at [723, 200] on button "Add Promotion" at bounding box center [728, 199] width 51 height 10
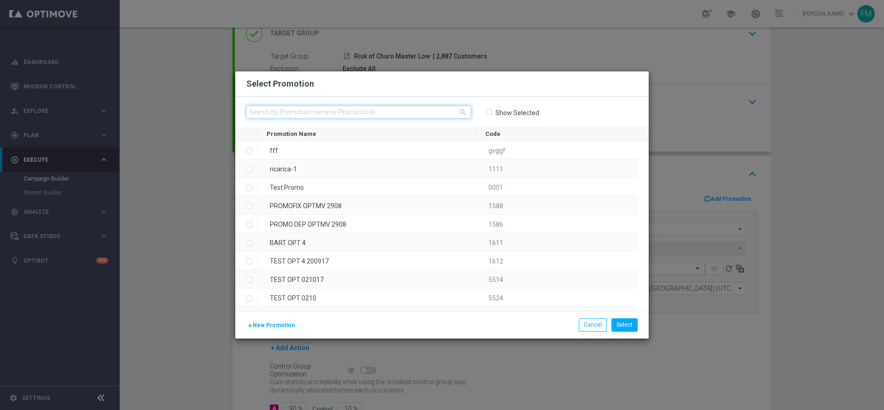
click at [437, 116] on input "text" at bounding box center [358, 111] width 225 height 13
paste input "240619"
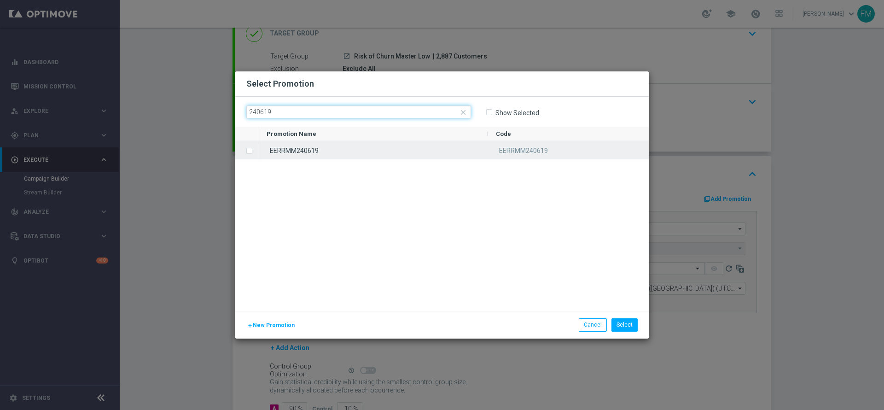
type input "240619"
click at [382, 151] on div "EERRMM240619" at bounding box center [372, 150] width 229 height 18
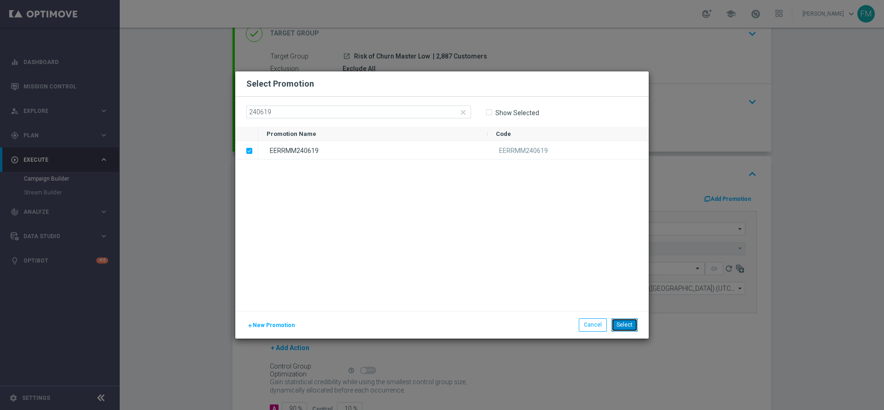
click at [626, 327] on button "Select" at bounding box center [624, 324] width 26 height 13
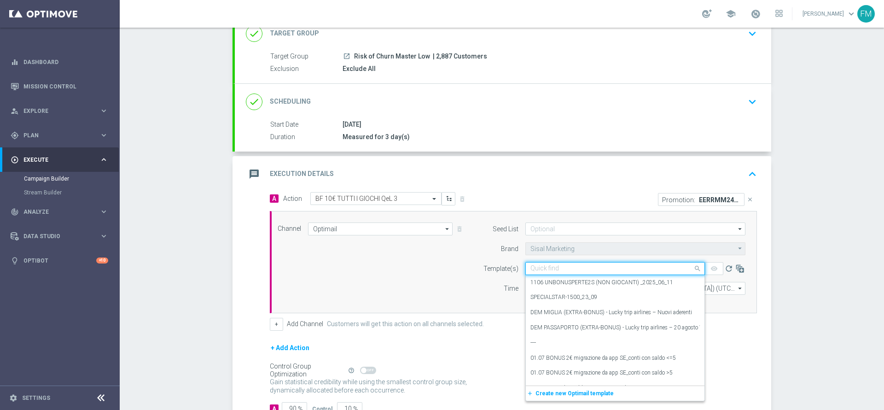
click at [581, 270] on input "text" at bounding box center [605, 269] width 151 height 8
paste input "10BFGIOCHI0910 - [DATE]"
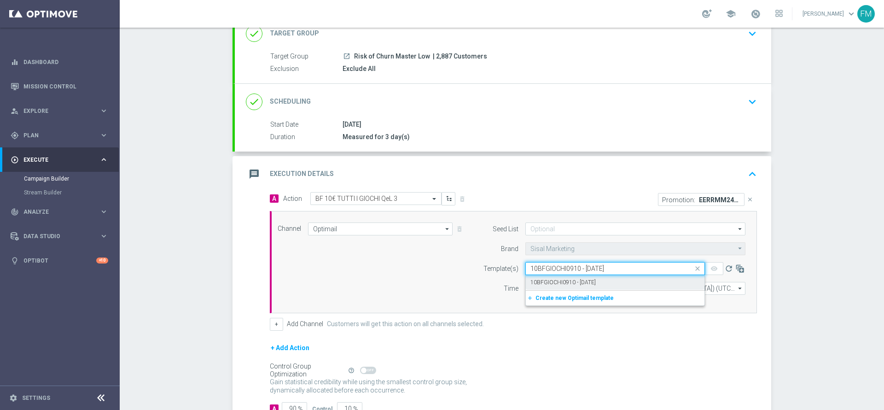
click at [581, 277] on div "10BFGIOCHI0910 - [DATE]" at bounding box center [614, 282] width 169 height 15
type input "10BFGIOCHI0910 - [DATE]"
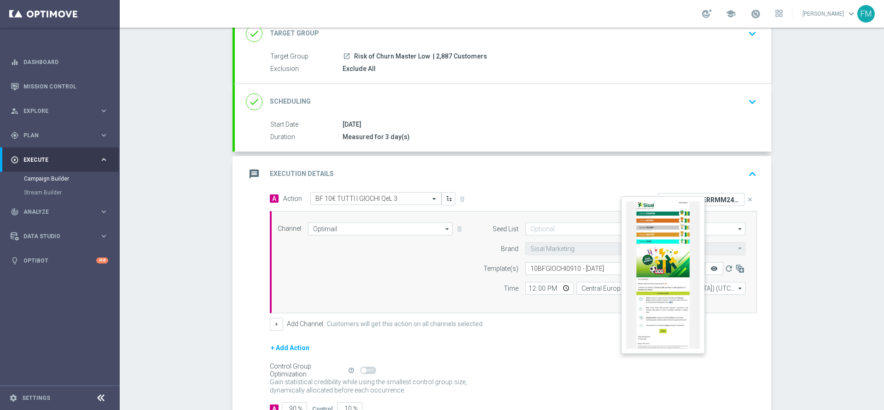
click at [710, 269] on icon "remove_red_eye" at bounding box center [713, 268] width 7 height 7
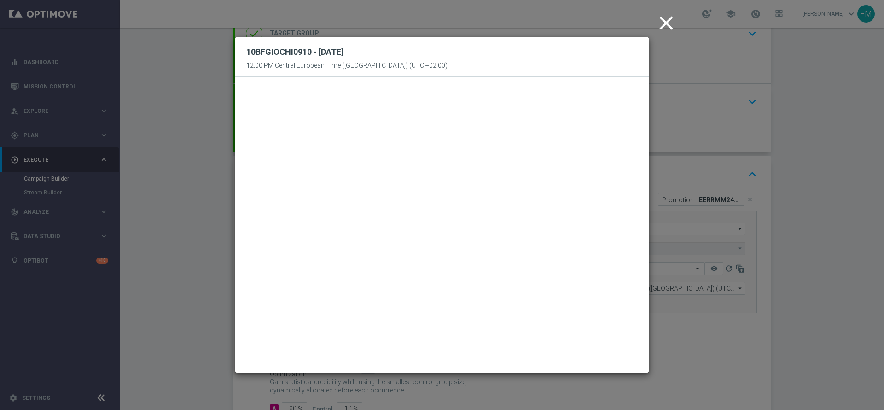
click at [662, 26] on icon "close" at bounding box center [665, 23] width 23 height 23
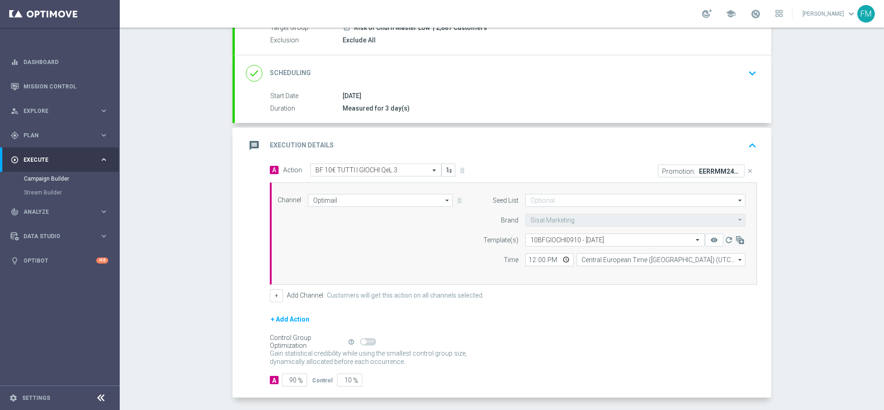
scroll to position [133, 0]
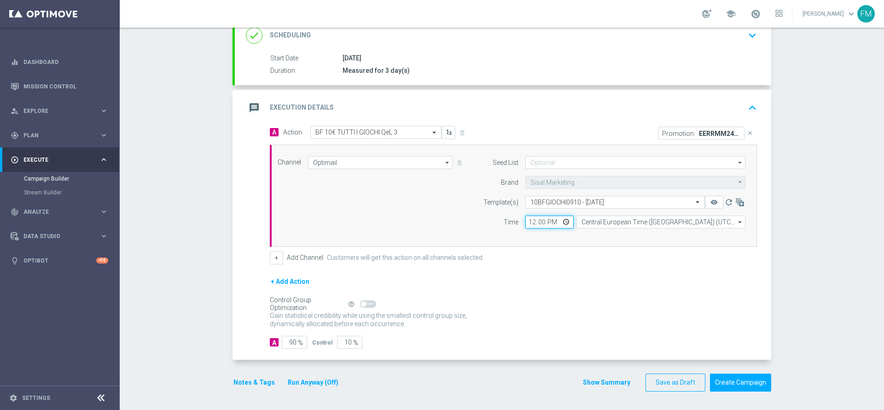
click at [530, 225] on input "12:00" at bounding box center [549, 221] width 48 height 13
type input "18:30"
click at [582, 283] on div "+ Add Action" at bounding box center [513, 287] width 487 height 23
drag, startPoint x: 254, startPoint y: 376, endPoint x: 253, endPoint y: 383, distance: 7.5
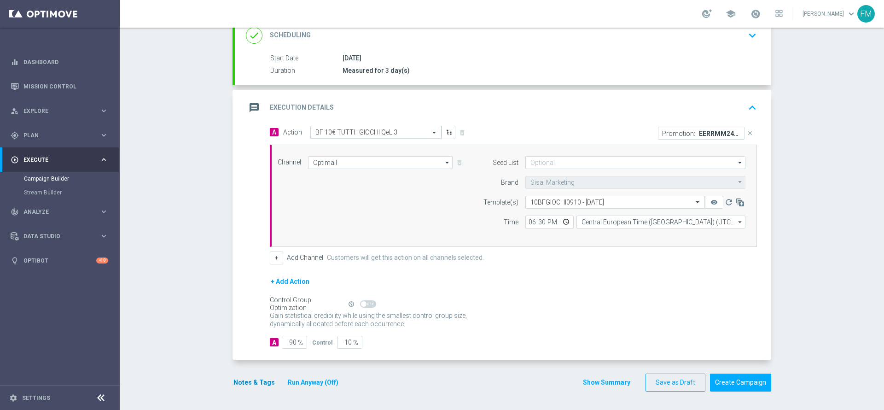
click at [254, 376] on div "Notes & Tags Run Anyway (Off)" at bounding box center [291, 382] width 118 height 18
click at [252, 373] on div "Notes & Tags Run Anyway (Off)" at bounding box center [291, 382] width 118 height 18
click at [245, 383] on button "Notes & Tags" at bounding box center [253, 382] width 43 height 12
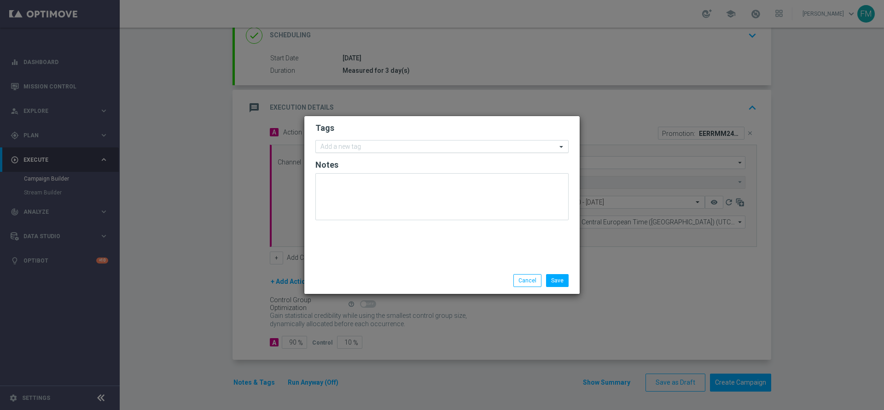
click at [356, 141] on form "Tags Add a new tag Notes" at bounding box center [441, 173] width 253 height 107
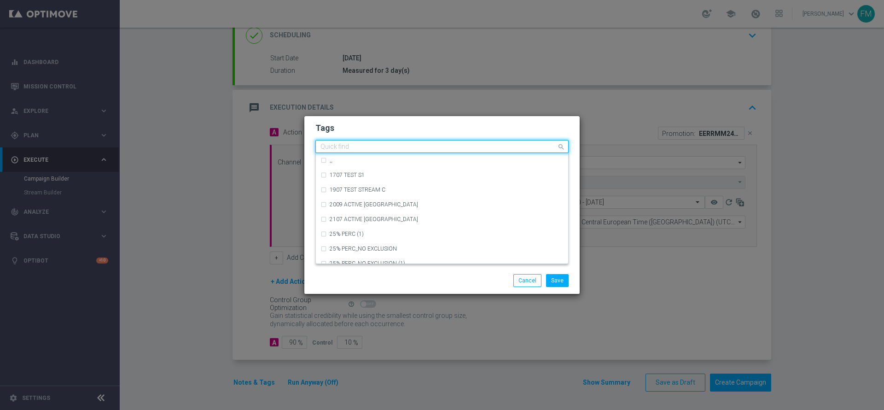
click at [355, 143] on div "Quick find" at bounding box center [436, 147] width 241 height 12
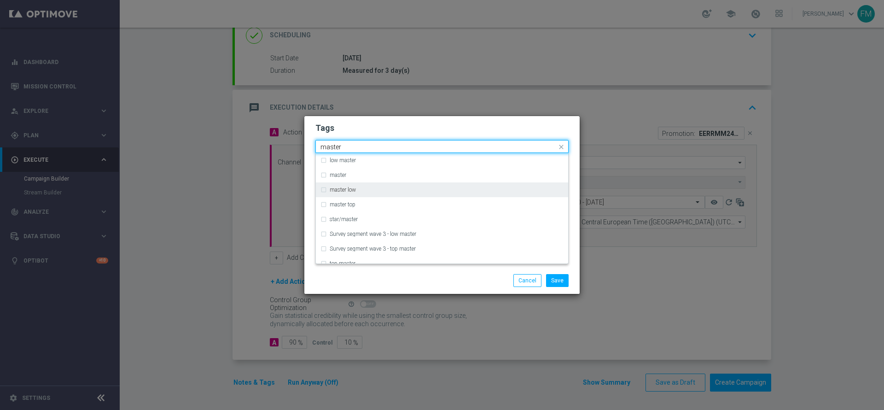
click at [405, 185] on div "master low" at bounding box center [441, 189] width 243 height 15
type input "master"
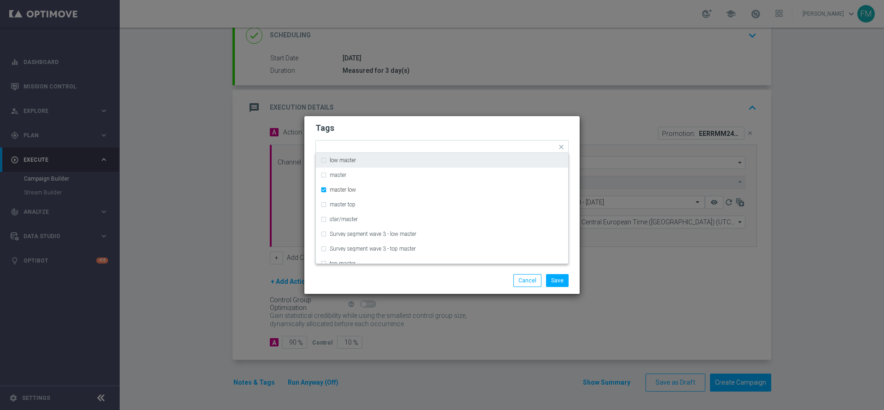
click at [405, 109] on modal-container "Tags Quick find × master low low master master master low master top star/maste…" at bounding box center [442, 205] width 884 height 410
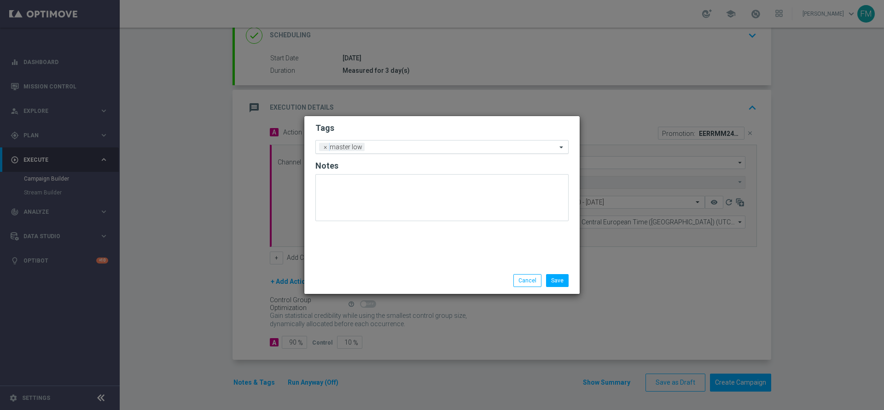
click at [396, 144] on input "text" at bounding box center [462, 148] width 188 height 8
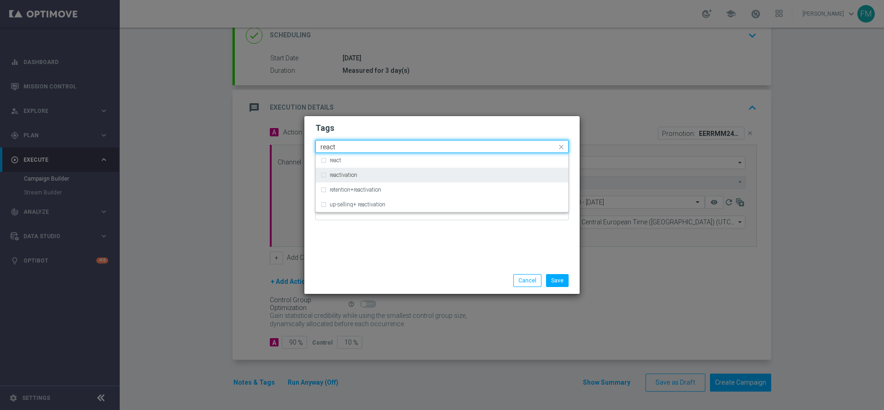
click at [376, 181] on div "reactivation" at bounding box center [441, 175] width 243 height 15
type input "react"
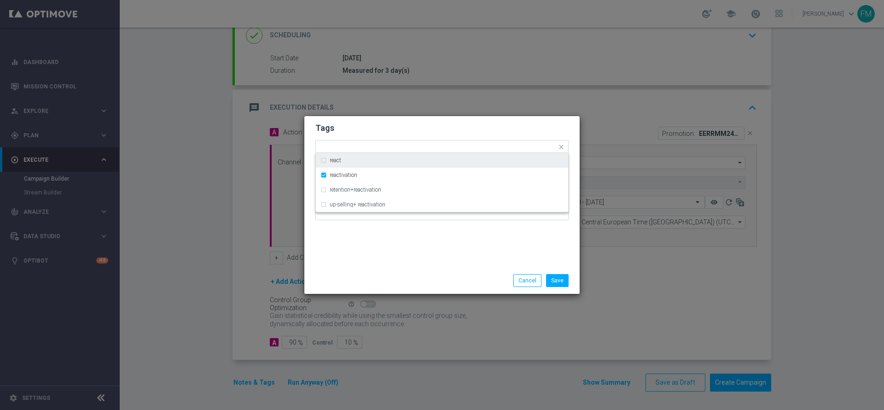
click at [404, 117] on div "Tags Quick find × master low × reactivation react reactivation retention+reacti…" at bounding box center [441, 191] width 275 height 151
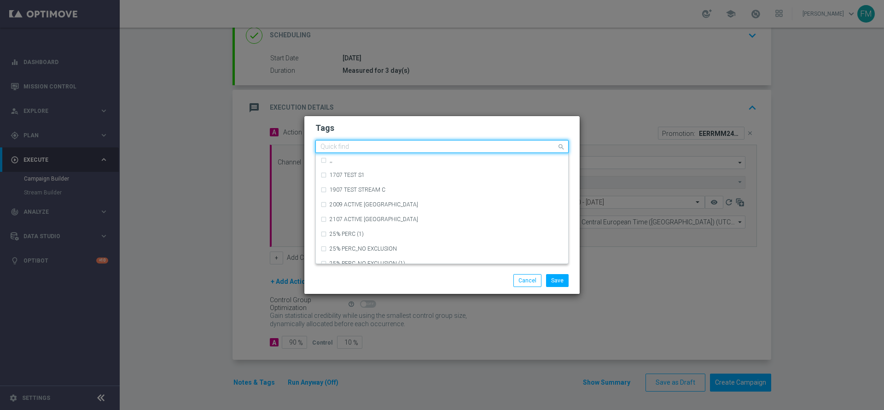
click at [441, 145] on input "text" at bounding box center [438, 147] width 236 height 8
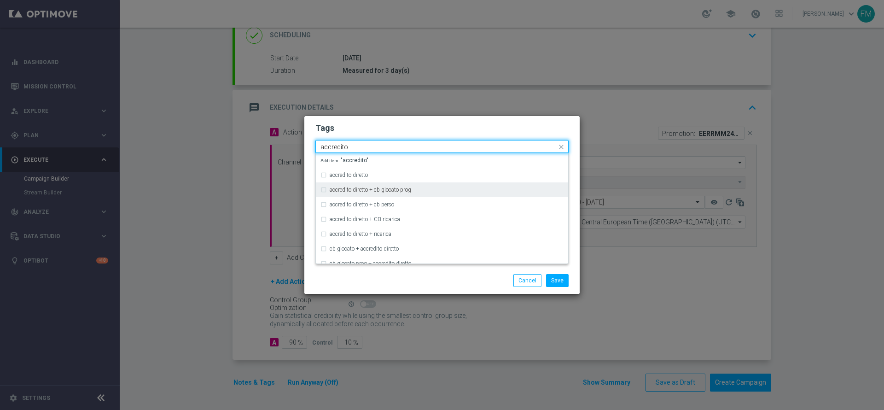
click at [343, 183] on div "accredito diretto + cb giocato prog" at bounding box center [441, 189] width 243 height 15
type input "accredito"
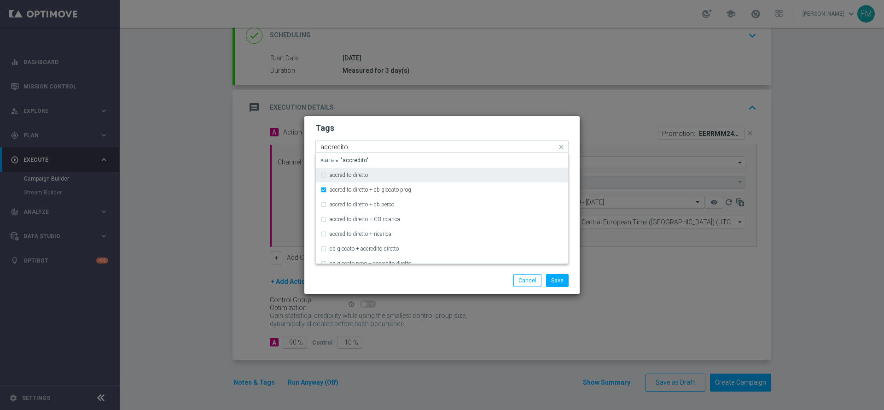
click at [350, 170] on div "accredito diretto" at bounding box center [441, 175] width 243 height 15
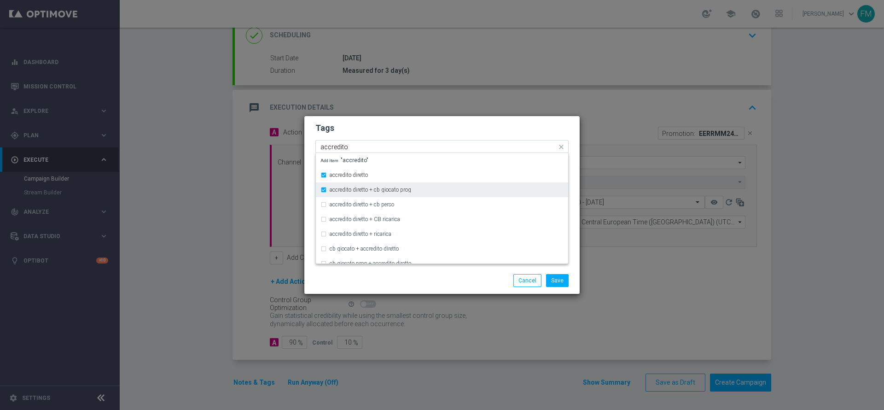
click at [320, 189] on div "accredito diretto + cb giocato prog" at bounding box center [442, 189] width 252 height 15
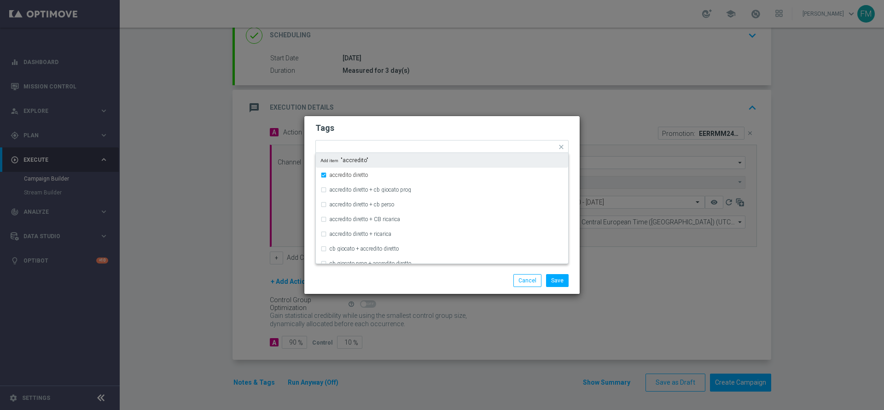
click at [451, 126] on h2 "Tags" at bounding box center [441, 127] width 253 height 11
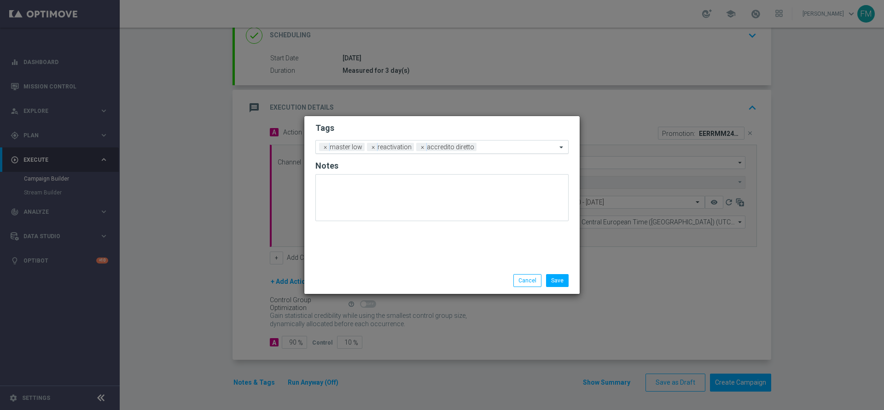
click at [473, 144] on div "Add a new tag × master low × reactivation × accredito diretto" at bounding box center [436, 146] width 241 height 13
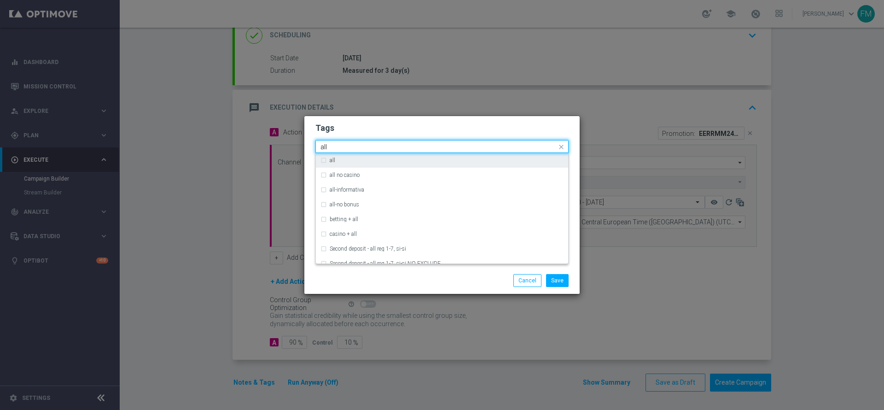
click at [356, 155] on div "all" at bounding box center [441, 160] width 243 height 15
type input "all"
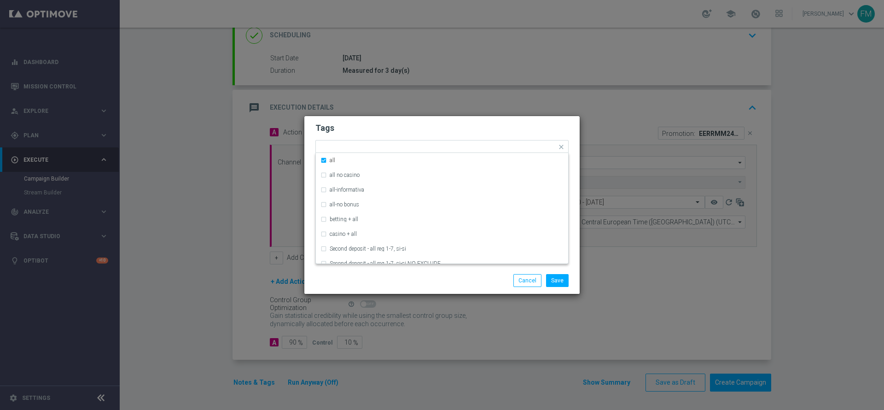
click at [396, 128] on h2 "Tags" at bounding box center [441, 127] width 253 height 11
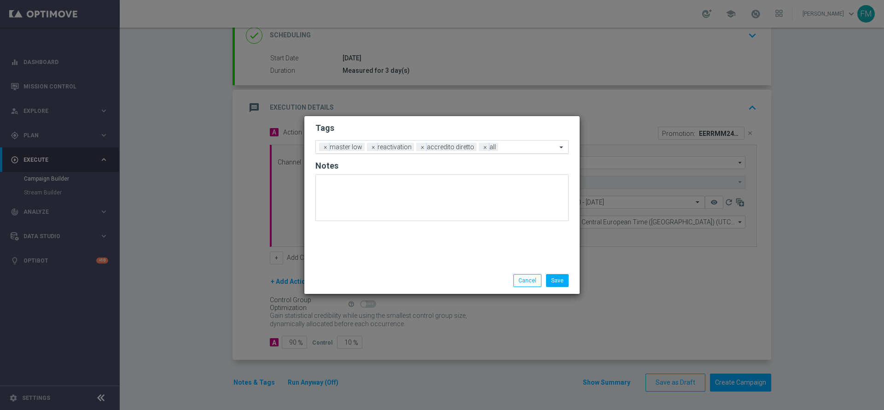
click at [519, 143] on div "Add a new tag × master low × reactivation × accredito diretto × all" at bounding box center [436, 146] width 241 height 13
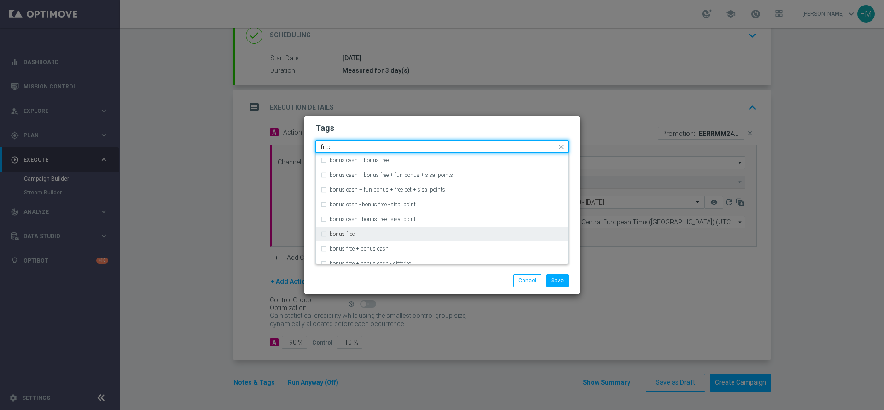
click at [412, 240] on div "bonus free" at bounding box center [441, 233] width 243 height 15
type input "free"
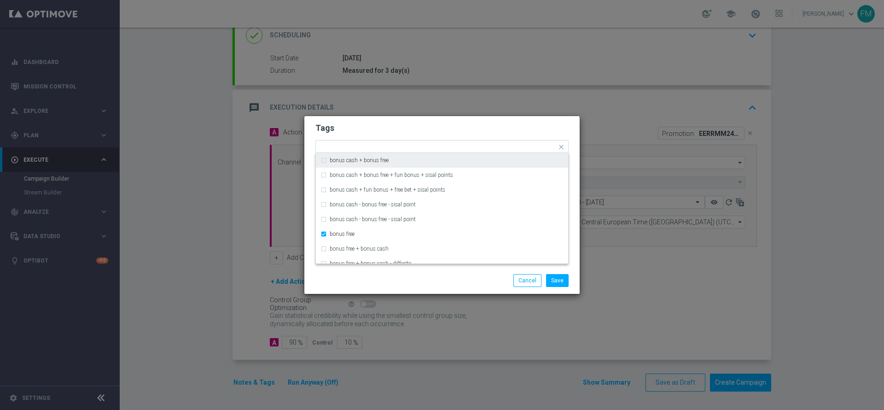
click at [496, 121] on form "Tags Quick find × master low × reactivation × accredito diretto × all × bonus f…" at bounding box center [441, 173] width 253 height 107
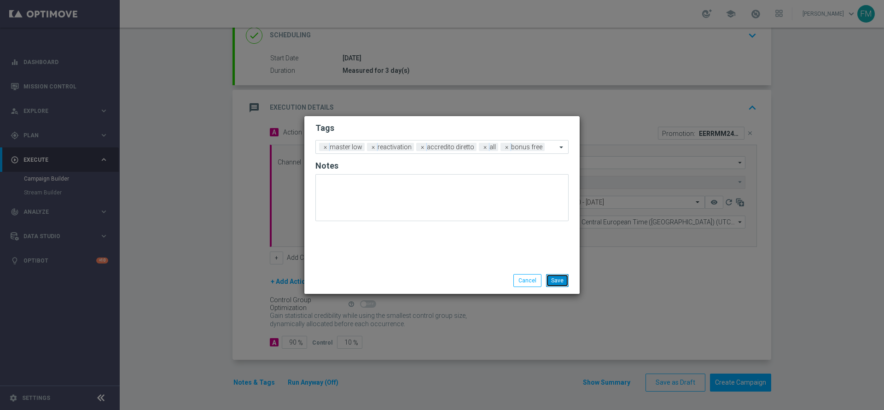
click at [566, 281] on button "Save" at bounding box center [557, 280] width 23 height 13
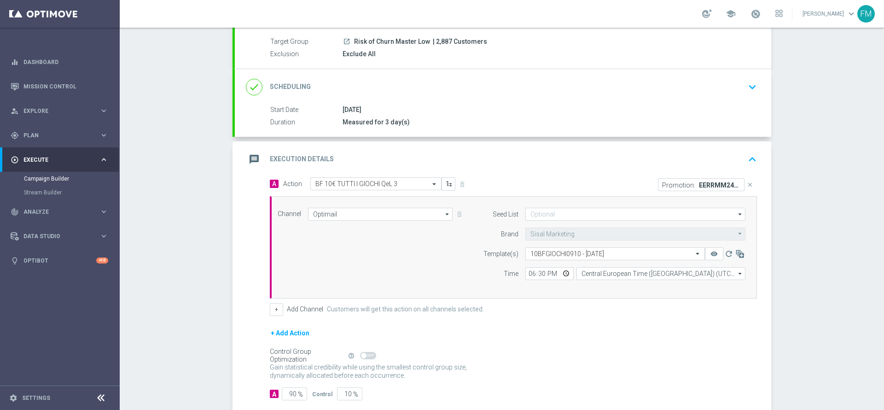
scroll to position [67, 0]
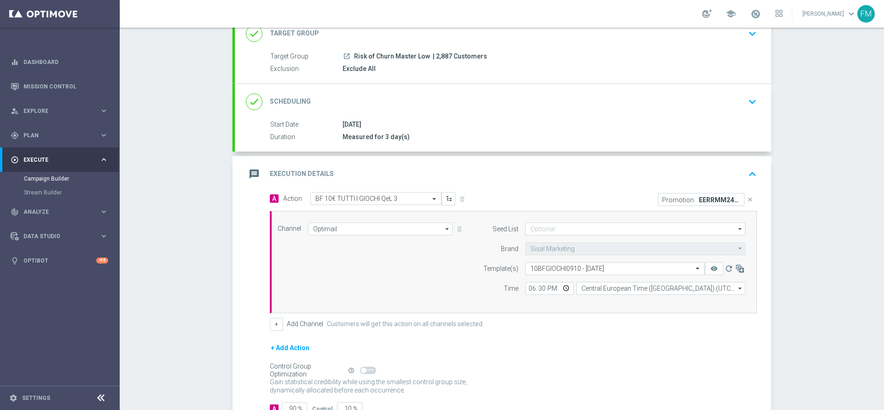
click at [640, 92] on div "done Scheduling keyboard_arrow_down" at bounding box center [503, 102] width 536 height 36
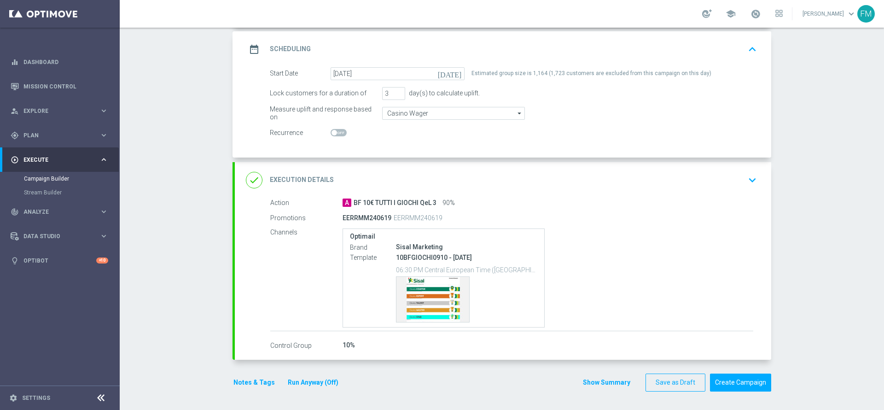
scroll to position [114, 0]
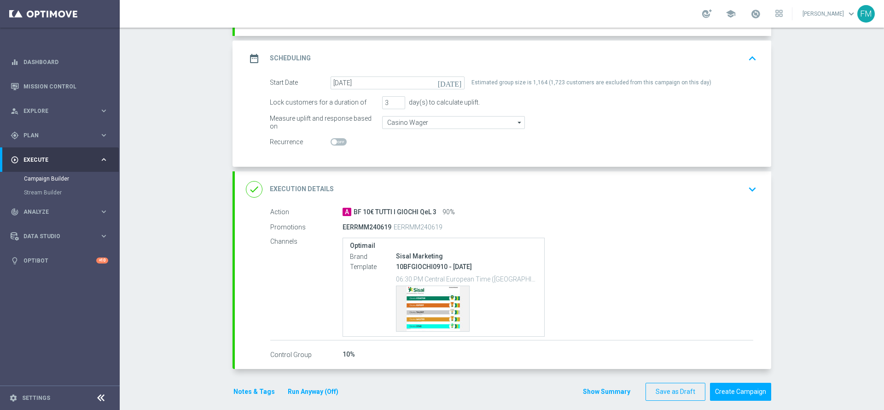
click at [688, 193] on div "done Execution Details keyboard_arrow_down" at bounding box center [503, 188] width 514 height 17
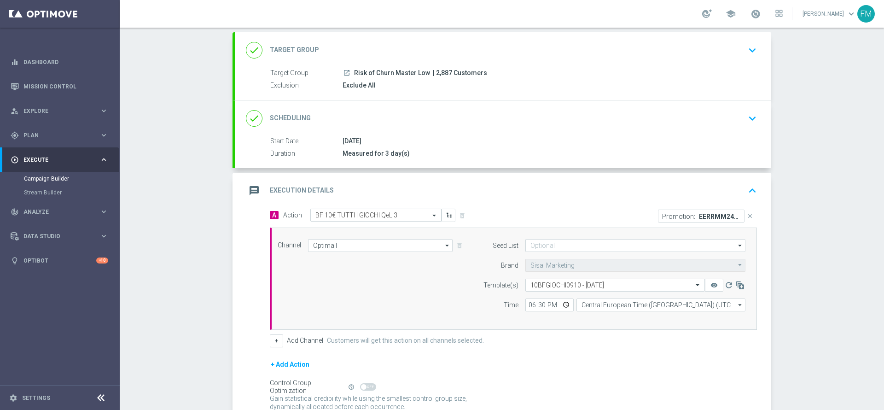
scroll to position [0, 0]
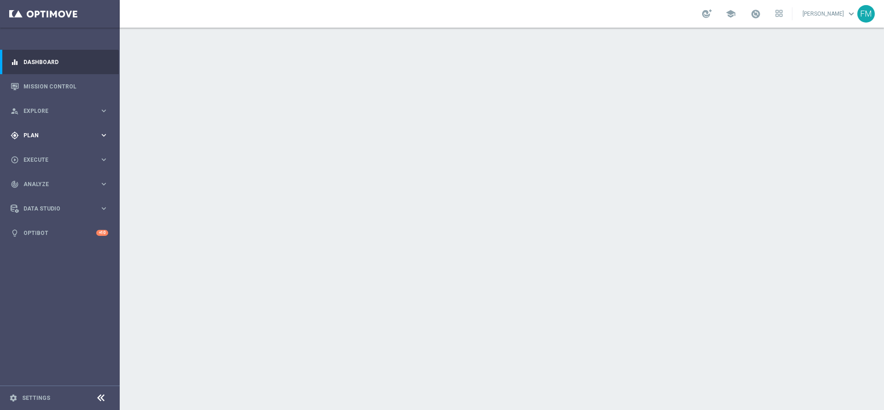
click at [62, 143] on div "gps_fixed Plan keyboard_arrow_right" at bounding box center [59, 135] width 119 height 24
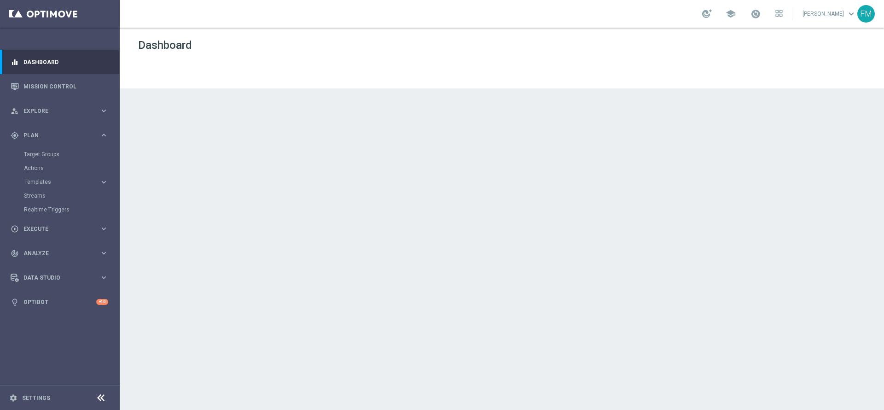
click at [44, 187] on accordion "Templates keyboard_arrow_right Optimail OptiMobile In-App OptiMobile Push Optip…" at bounding box center [71, 182] width 95 height 14
click at [43, 183] on span "Templates" at bounding box center [57, 182] width 66 height 6
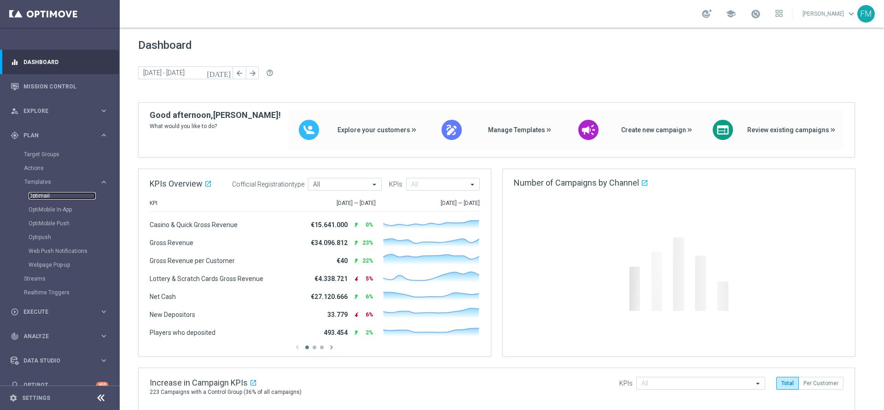
click at [35, 198] on link "Optimail" at bounding box center [62, 195] width 67 height 7
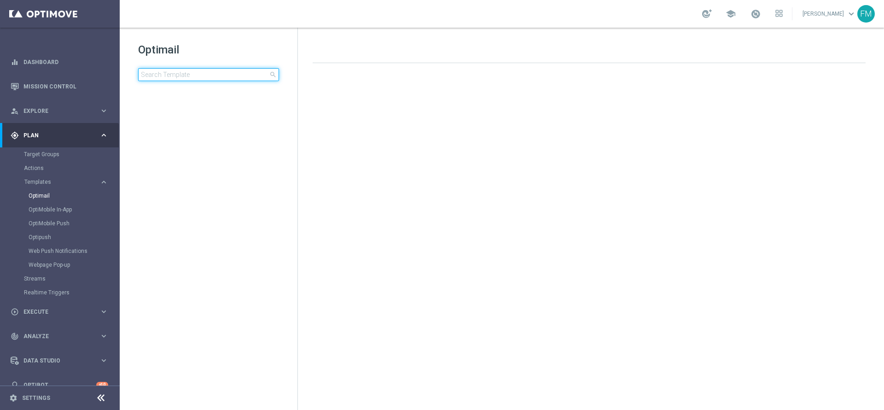
click at [196, 73] on input at bounding box center [208, 74] width 141 height 13
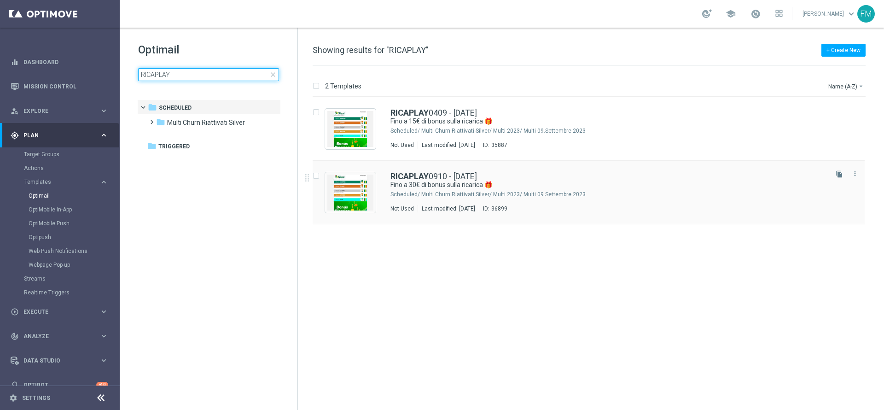
type input "RICAPLAY"
click at [508, 195] on div "Multi Churn Riattivati Silver/ Multi 2023/ Multi 09.Settembre 2023" at bounding box center [623, 194] width 404 height 7
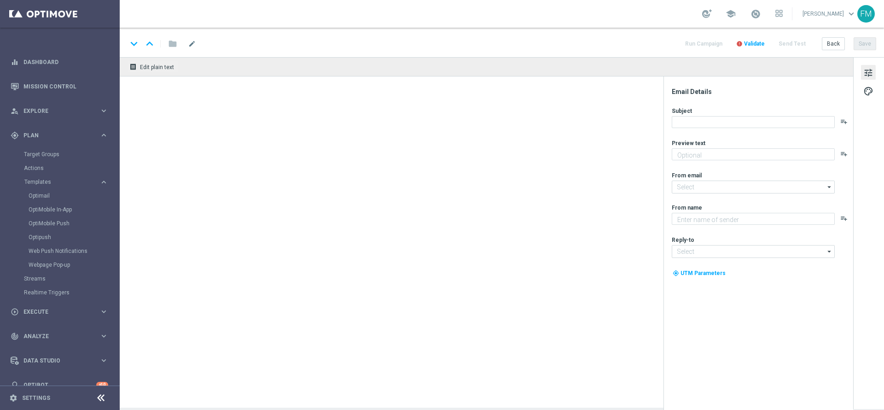
type textarea "Scopri la nuova promozione 🎯"
type input "[EMAIL_ADDRESS][DOMAIN_NAME]"
type textarea "Sisal"
type input "[EMAIL_ADDRESS][DOMAIN_NAME]"
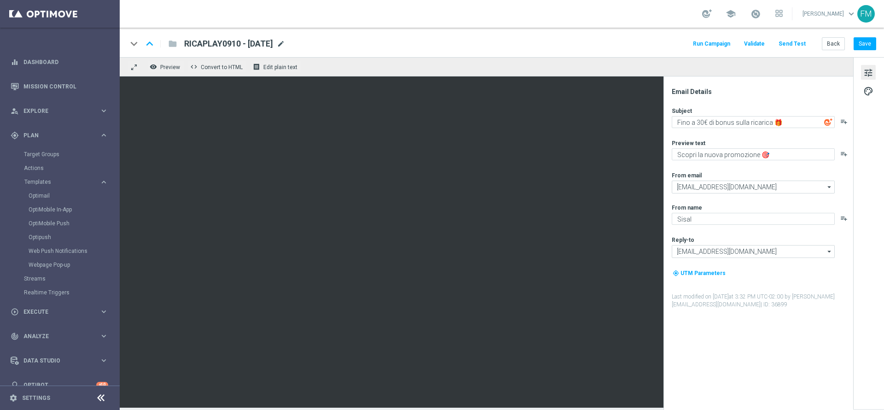
click at [285, 40] on span "mode_edit" at bounding box center [281, 44] width 8 height 8
click at [298, 53] on div "keyboard_arrow_down keyboard_arrow_up folder RICAPLAY0910 - [DATE] Run Campaign…" at bounding box center [502, 42] width 764 height 29
click at [285, 39] on div "RICAPLAY0910 - 2025-10-09 mode_edit" at bounding box center [234, 44] width 101 height 12
drag, startPoint x: 206, startPoint y: 35, endPoint x: 164, endPoint y: 35, distance: 41.4
click at [164, 35] on div "keyboard_arrow_down keyboard_arrow_up folder RICAPLAY0910 - [DATE] Run Campaign…" at bounding box center [502, 42] width 764 height 29
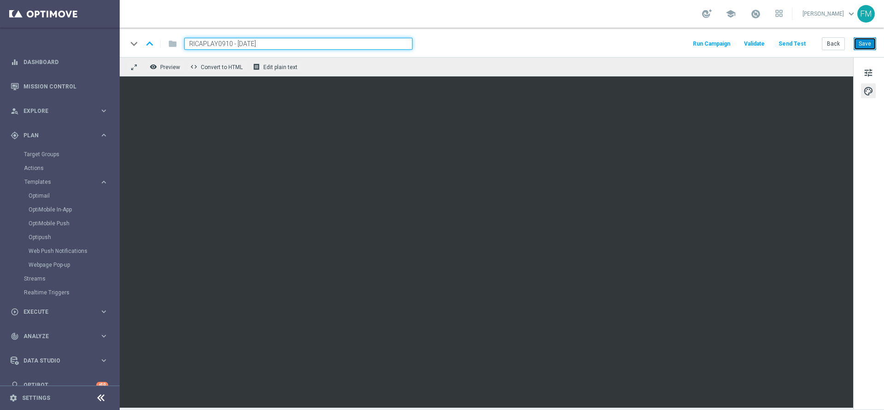
click at [867, 48] on button "Save" at bounding box center [864, 43] width 23 height 13
click at [863, 72] on span "tune" at bounding box center [868, 73] width 10 height 12
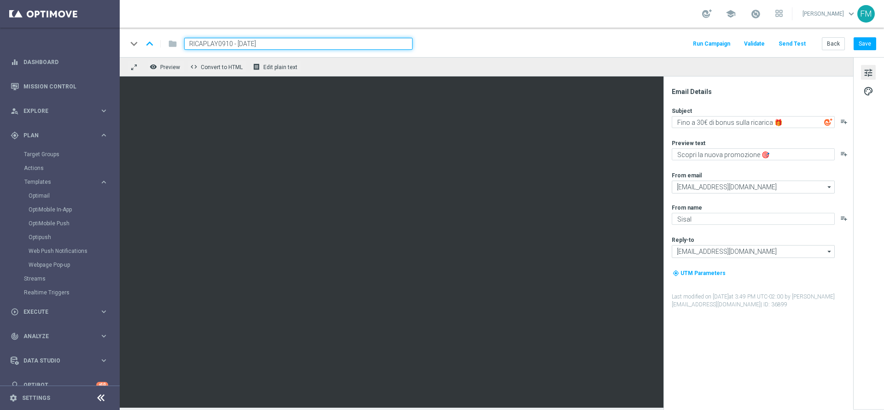
click at [858, 51] on div "keyboard_arrow_down keyboard_arrow_up folder RICAPLAY0910 - [DATE] Run Campaign…" at bounding box center [502, 42] width 764 height 29
click at [859, 49] on button "Save" at bounding box center [864, 43] width 23 height 13
click at [869, 46] on button "Save" at bounding box center [864, 43] width 23 height 13
drag, startPoint x: 326, startPoint y: 47, endPoint x: 173, endPoint y: 41, distance: 153.8
click at [173, 41] on div "keyboard_arrow_down keyboard_arrow_up folder RICAPLAY0910 - 2025-10-09" at bounding box center [269, 44] width 285 height 12
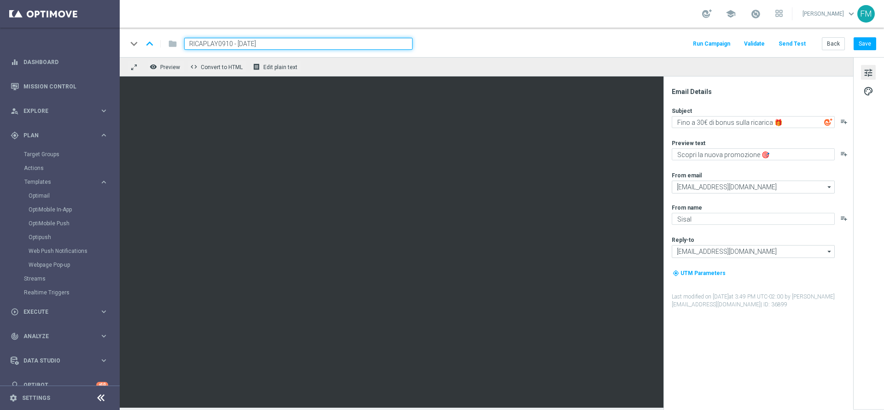
click at [503, 32] on div "keyboard_arrow_down keyboard_arrow_up folder RICAPLAY0910 - [DATE] Run Campaign…" at bounding box center [502, 42] width 764 height 29
click at [496, 42] on div "keyboard_arrow_down keyboard_arrow_up folder RICAPLAY0910 - [DATE] Run Campaign…" at bounding box center [501, 44] width 749 height 12
click at [869, 46] on button "Save" at bounding box center [864, 43] width 23 height 13
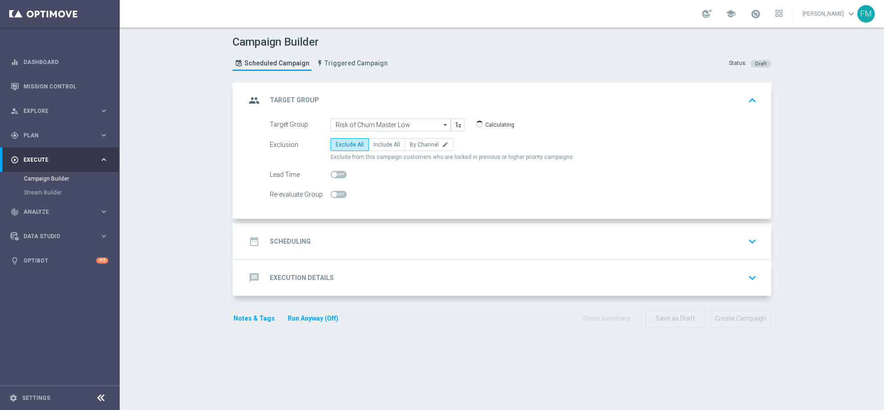
click at [454, 236] on div "date_range Scheduling keyboard_arrow_down" at bounding box center [503, 240] width 514 height 17
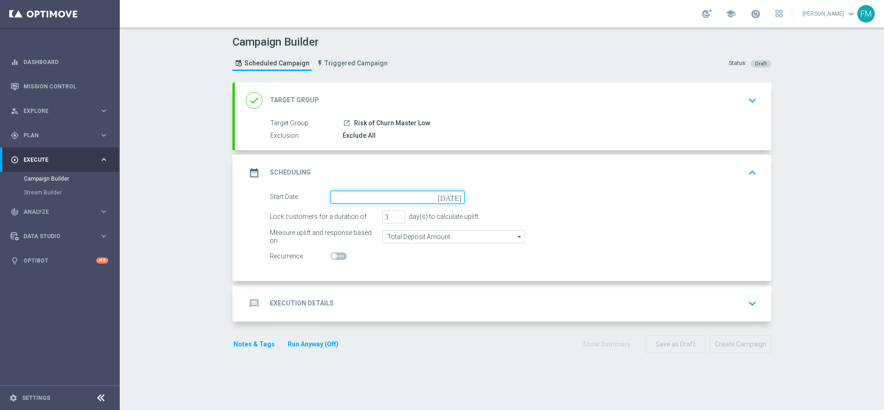
click at [452, 201] on input at bounding box center [397, 197] width 134 height 13
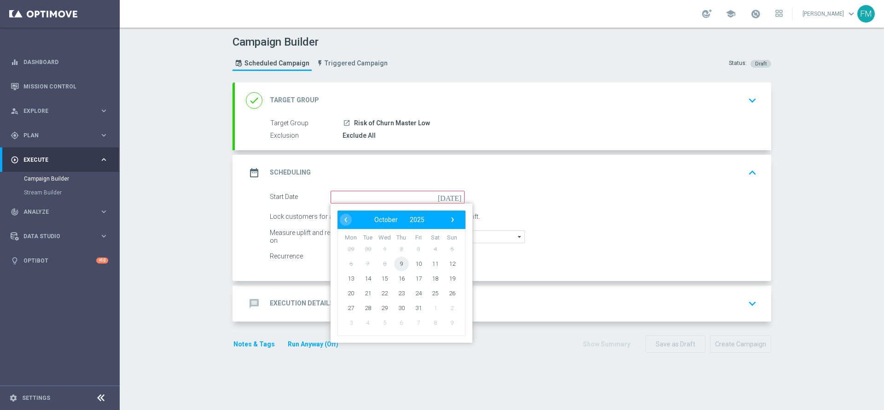
click at [394, 260] on span "9" at bounding box center [401, 263] width 15 height 15
type input "[DATE]"
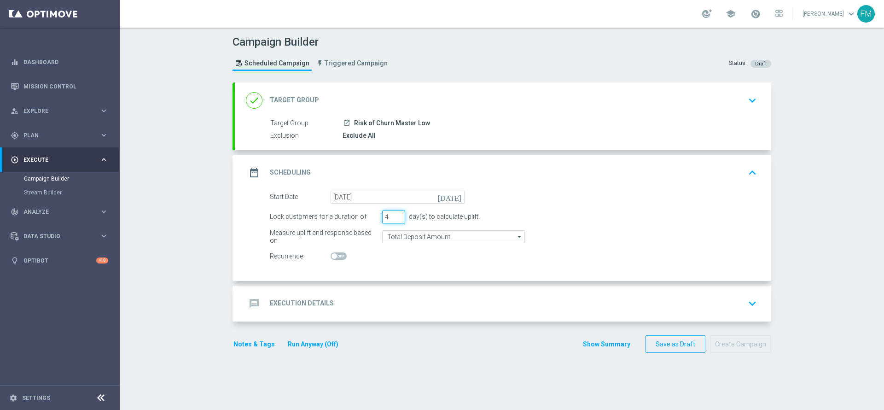
type input "4"
click at [392, 214] on input "4" at bounding box center [393, 216] width 23 height 13
click at [760, 104] on div "done Target Group keyboard_arrow_down" at bounding box center [503, 100] width 536 height 36
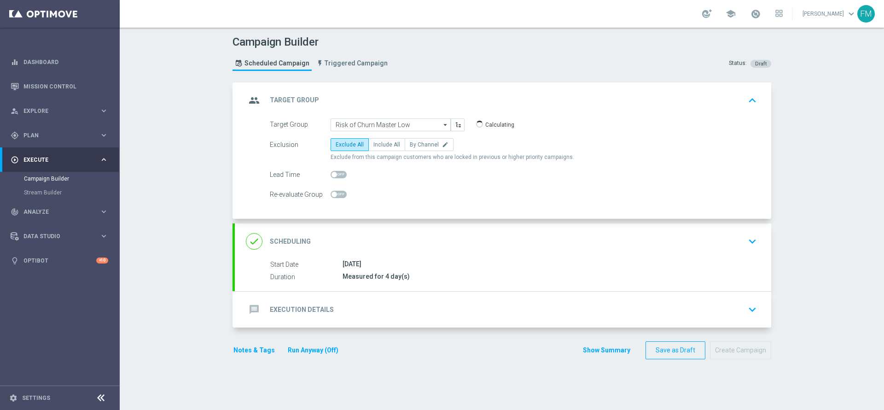
click at [711, 241] on div "done Scheduling keyboard_arrow_down" at bounding box center [503, 240] width 514 height 17
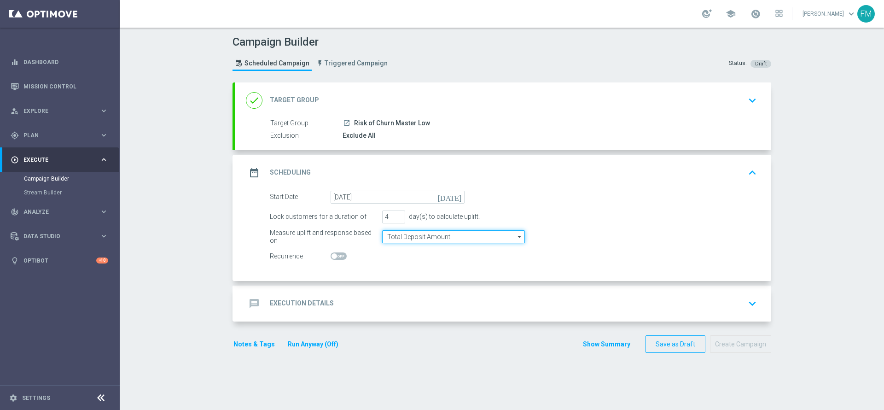
click at [485, 235] on input "Total Deposit Amount" at bounding box center [453, 236] width 143 height 13
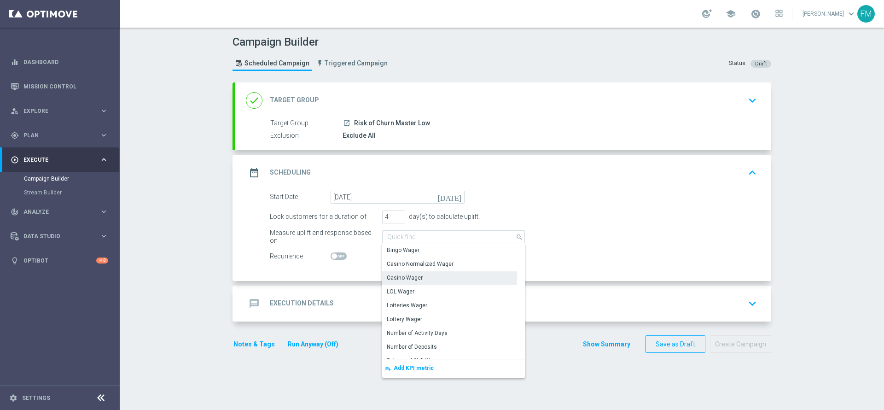
click at [412, 277] on div "Casino Wager" at bounding box center [405, 277] width 36 height 8
type input "Casino Wager"
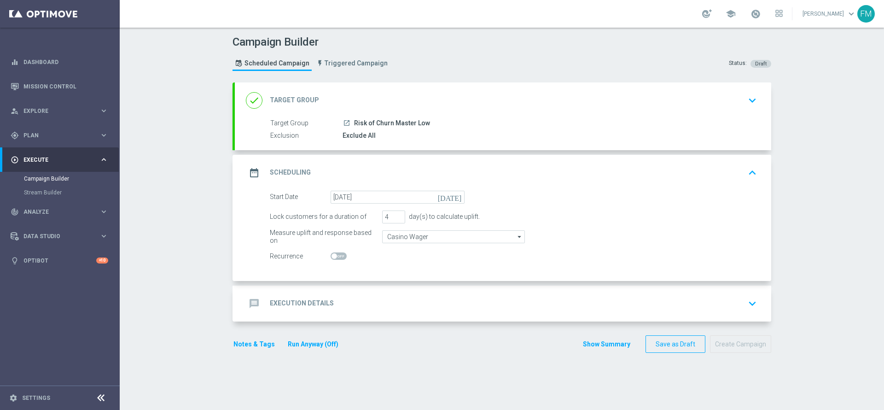
click at [403, 314] on div "message Execution Details keyboard_arrow_down" at bounding box center [503, 303] width 536 height 36
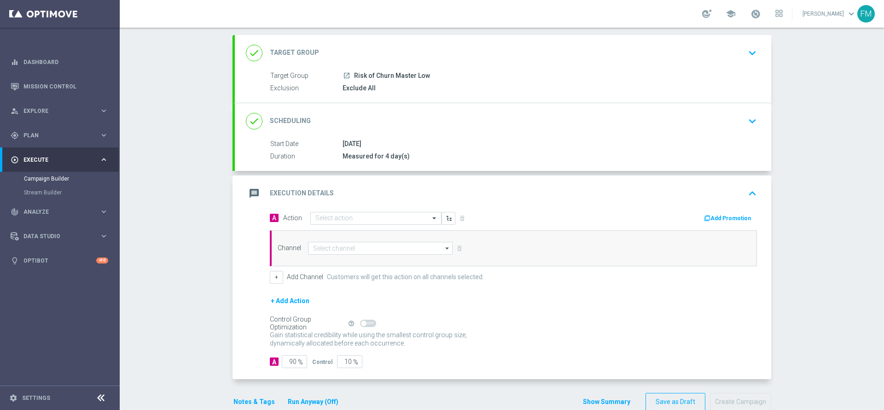
scroll to position [67, 0]
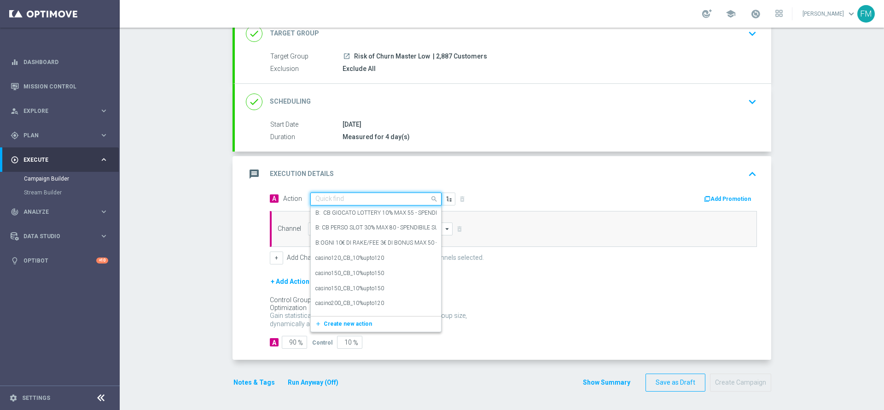
click at [381, 193] on div "Quick find" at bounding box center [375, 198] width 131 height 13
paste input "BF 10€ TUTTI I GIOCHI QeL 3"
type input "BF 10€ TUTTI I GIOCHI QeL 3"
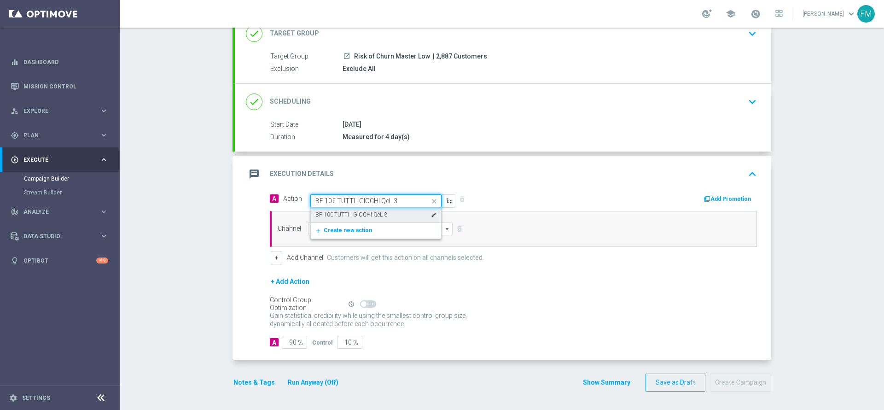
click at [391, 211] on div "BF 10€ TUTTI I GIOCHI QeL 3 edit" at bounding box center [375, 214] width 121 height 15
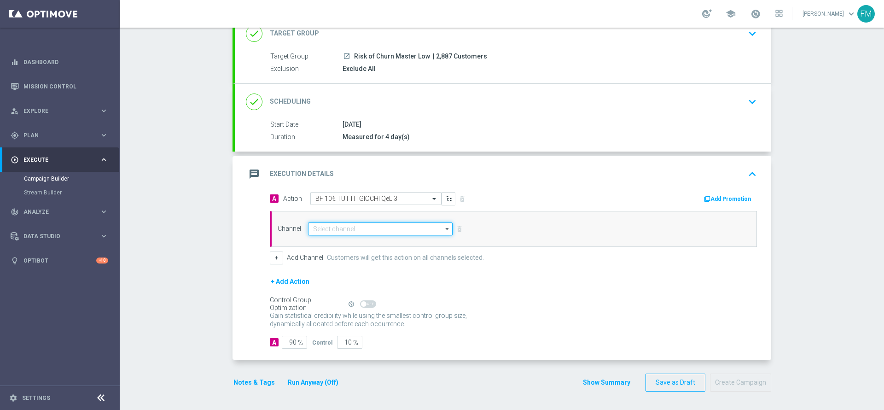
click at [407, 233] on input at bounding box center [380, 228] width 144 height 13
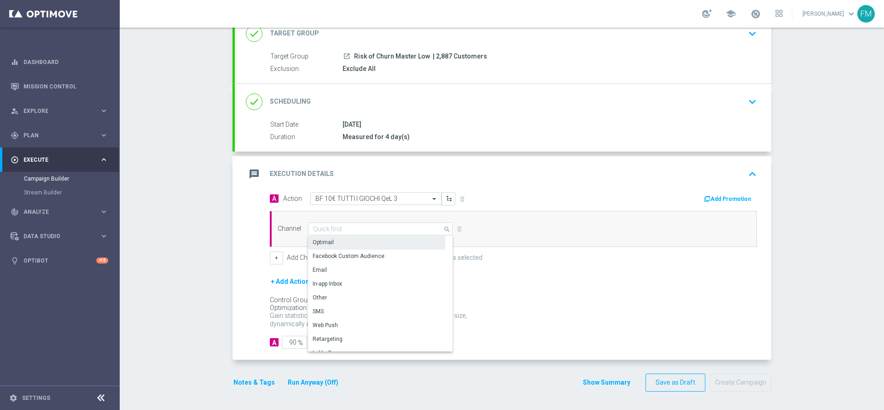
click at [375, 239] on div "Optimail" at bounding box center [376, 242] width 137 height 13
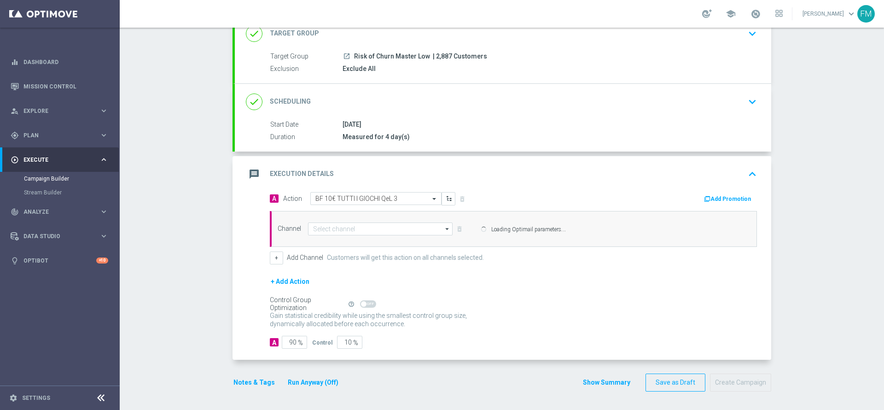
type input "Optimail"
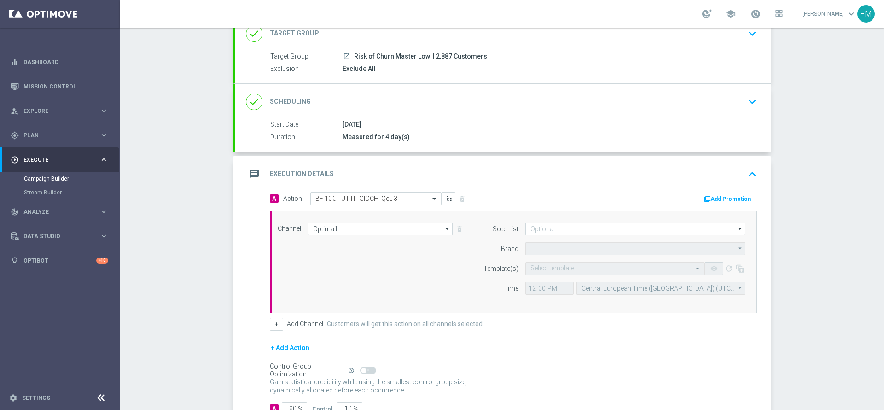
type input "Sisal Marketing"
click at [719, 190] on div "message Execution Details keyboard_arrow_up" at bounding box center [503, 174] width 536 height 36
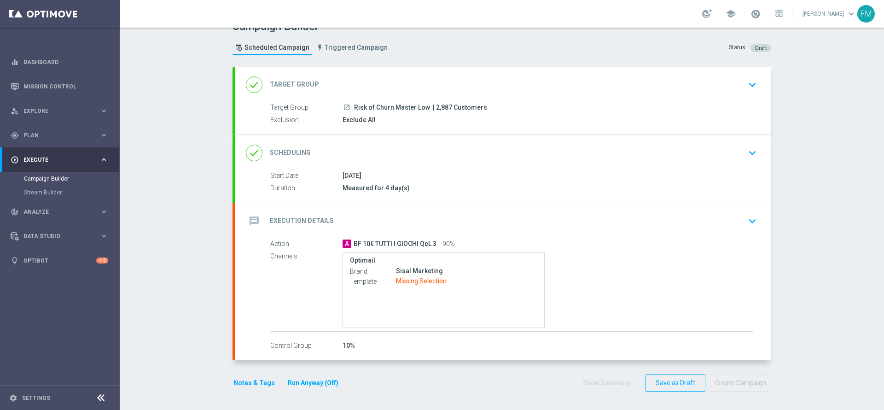
click at [714, 225] on div "message Execution Details keyboard_arrow_down" at bounding box center [503, 220] width 514 height 17
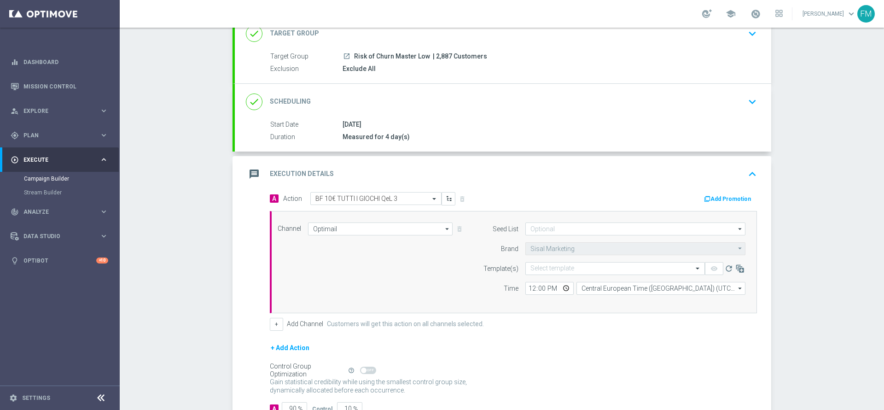
click at [719, 198] on button "Add Promotion" at bounding box center [728, 199] width 51 height 10
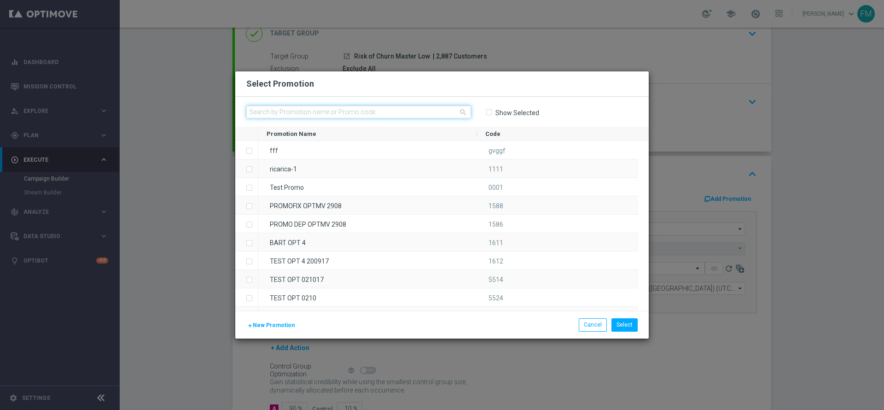
click at [392, 111] on input "text" at bounding box center [358, 111] width 225 height 13
paste input "240619"
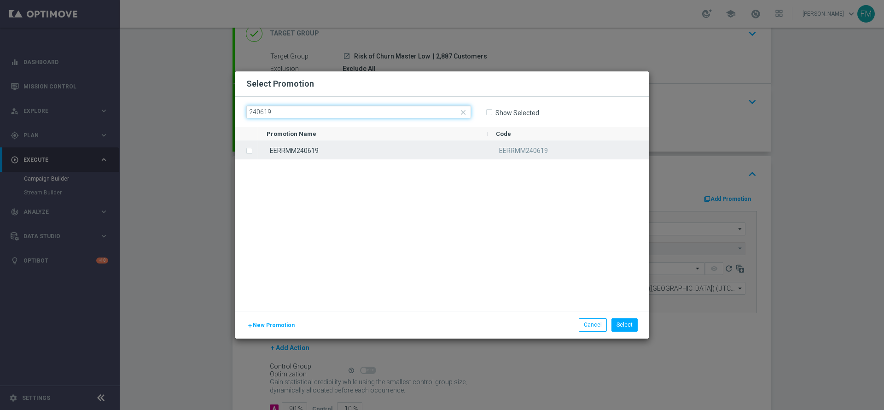
type input "240619"
click at [365, 146] on div "EERRMM240619" at bounding box center [372, 150] width 229 height 18
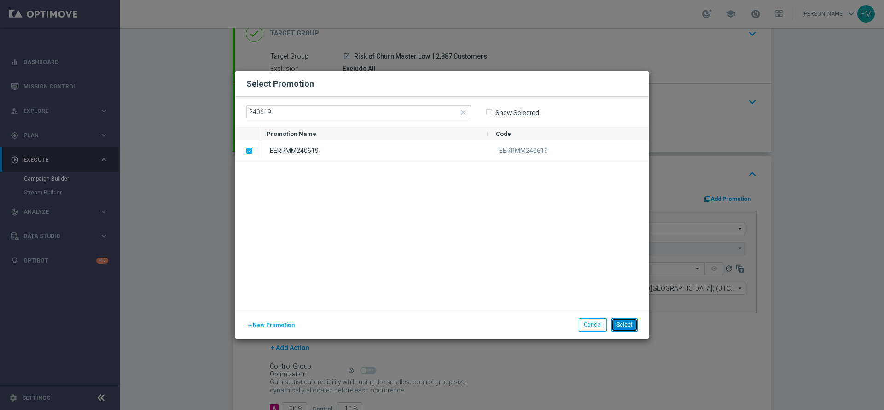
drag, startPoint x: 626, startPoint y: 322, endPoint x: 622, endPoint y: 316, distance: 6.9
click at [624, 319] on button "Select" at bounding box center [624, 324] width 26 height 13
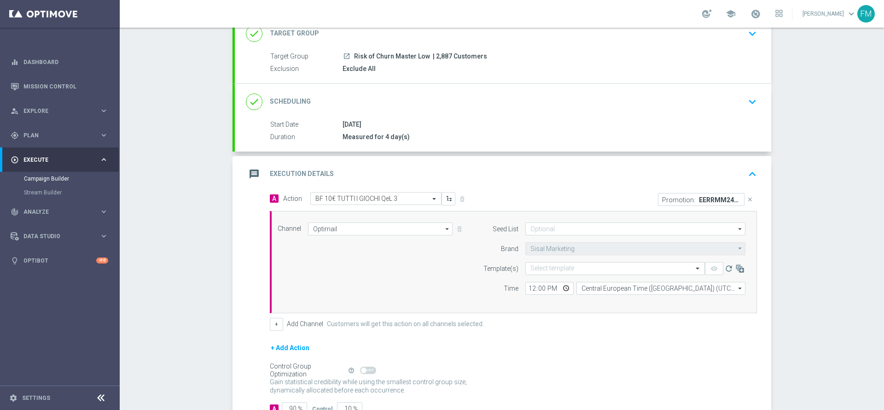
click at [757, 98] on div "done Scheduling keyboard_arrow_down" at bounding box center [503, 102] width 536 height 36
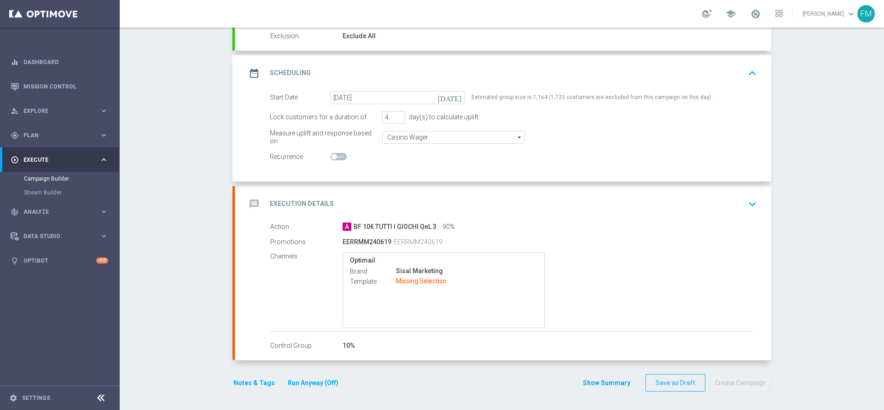
click at [681, 205] on div "message Execution Details keyboard_arrow_down" at bounding box center [503, 203] width 514 height 17
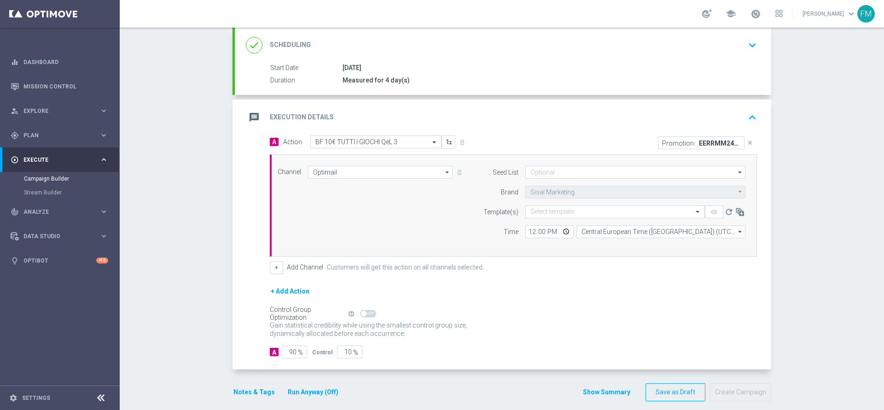
scroll to position [133, 0]
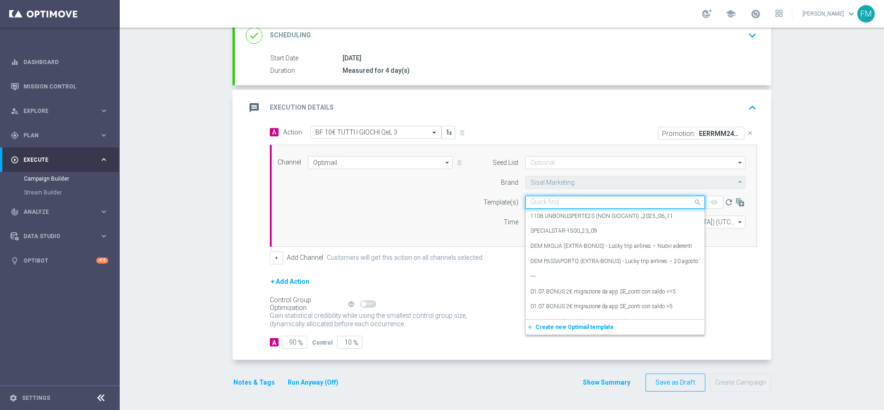
click at [555, 198] on input "text" at bounding box center [605, 202] width 151 height 8
paste input "10BFGIOCHI0910 - [DATE]"
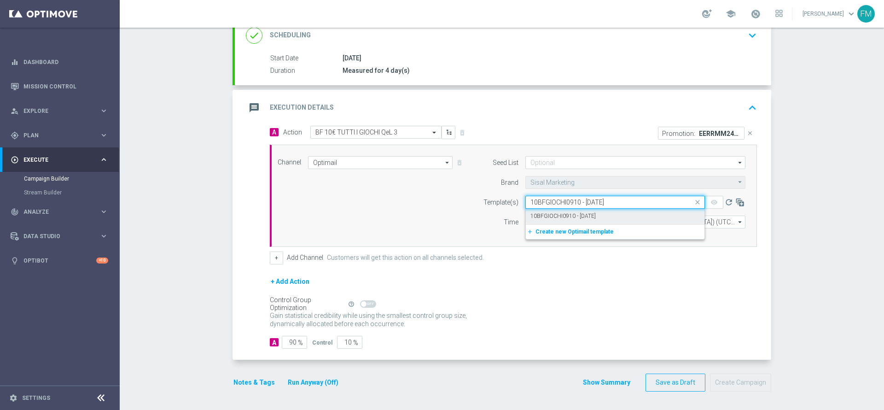
click at [561, 218] on label "10BFGIOCHI0910 - [DATE]" at bounding box center [562, 216] width 65 height 8
type input "10BFGIOCHI0910 - [DATE]"
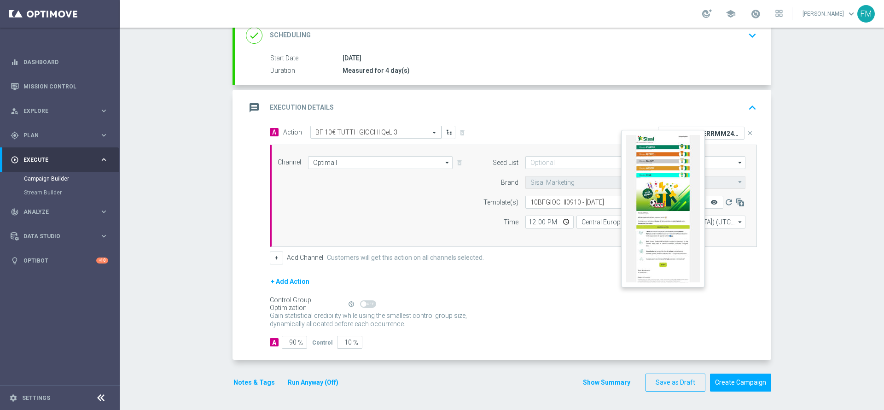
click at [711, 200] on icon "remove_red_eye" at bounding box center [713, 201] width 7 height 7
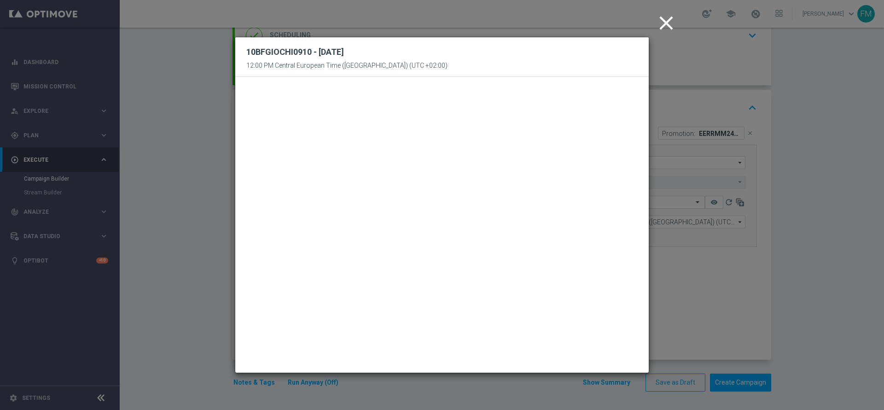
click at [673, 35] on button "close" at bounding box center [667, 23] width 28 height 29
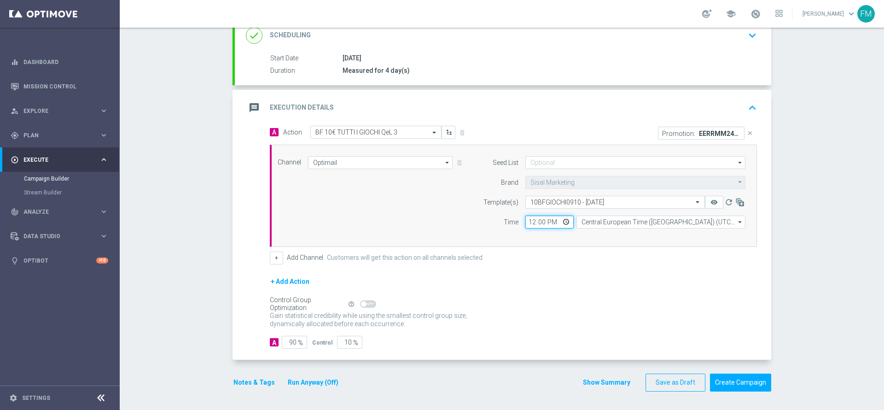
click at [526, 225] on input "12:00" at bounding box center [549, 221] width 48 height 13
type input "18:40"
click at [607, 329] on div "Gain statistical credibility while using the smallest control group size, dynam…" at bounding box center [513, 320] width 487 height 22
click at [253, 382] on button "Notes & Tags" at bounding box center [253, 382] width 43 height 12
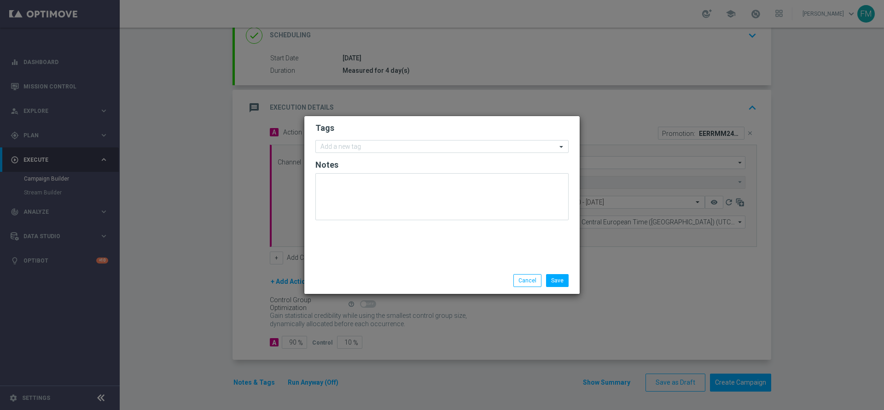
click at [402, 138] on form "Tags Add a new tag Notes" at bounding box center [441, 173] width 253 height 107
click at [402, 144] on input "text" at bounding box center [438, 147] width 236 height 8
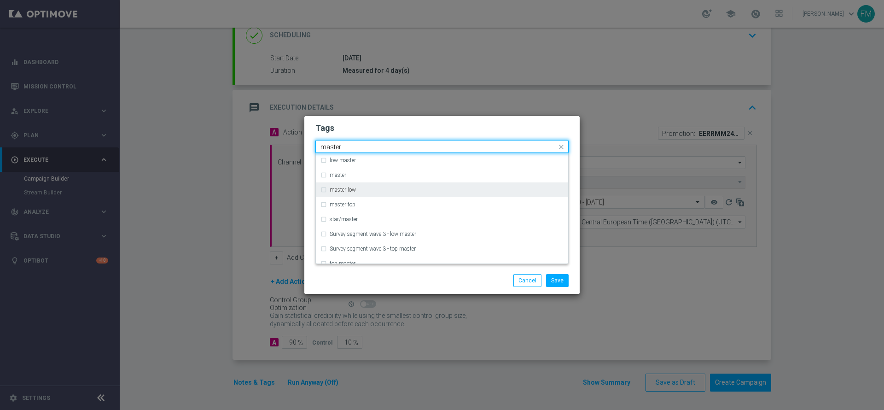
click at [382, 190] on div "master low" at bounding box center [446, 190] width 234 height 6
type input "master"
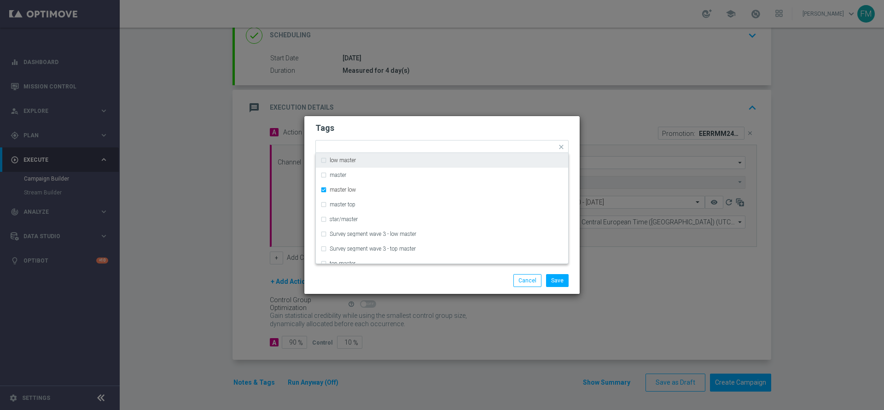
click at [411, 111] on modal-container "Tags Quick find × master low low master master master low master top star/maste…" at bounding box center [442, 205] width 884 height 410
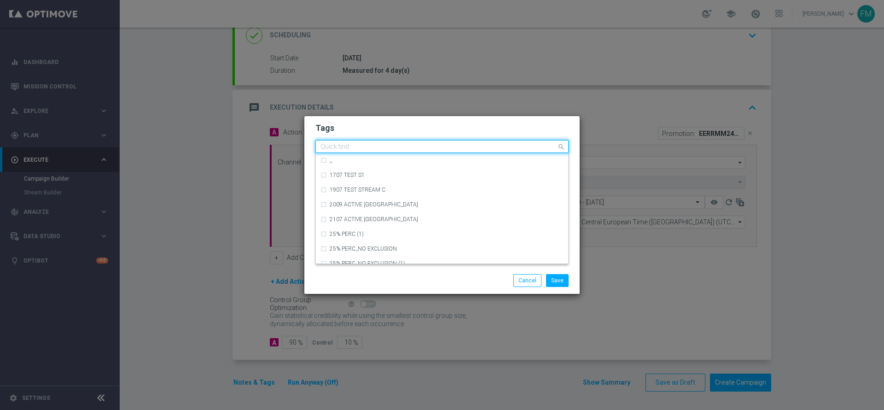
click at [428, 141] on div "Quick find × master low" at bounding box center [436, 147] width 241 height 12
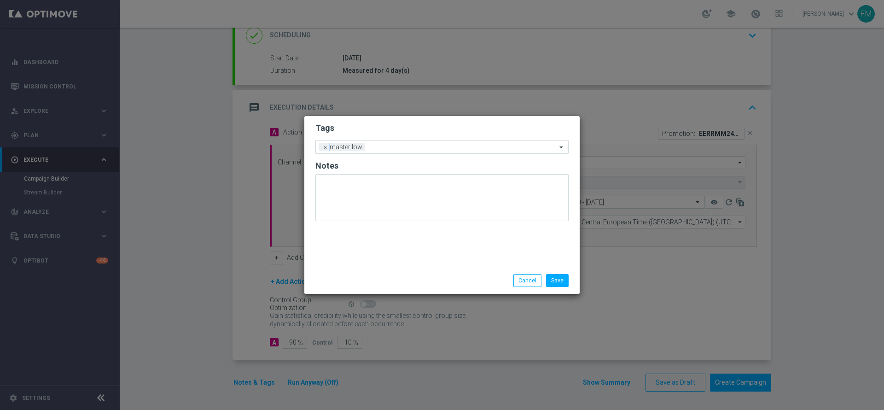
click at [795, 92] on modal-container "Tags Add a new tag × master low Notes Save Cancel" at bounding box center [442, 205] width 884 height 410
click at [527, 283] on button "Cancel" at bounding box center [527, 280] width 28 height 13
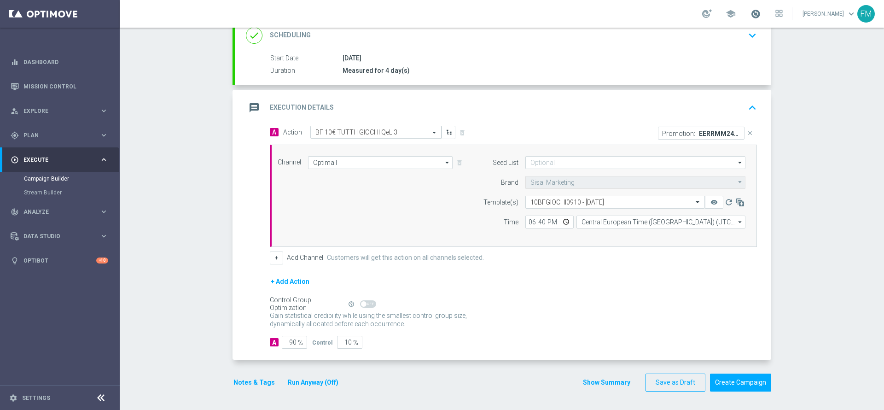
click at [750, 17] on span at bounding box center [755, 14] width 10 height 10
click at [843, 108] on div "Campaign Builder Scheduled Campaign Triggered Campaign Status: Draft done Targe…" at bounding box center [502, 219] width 764 height 382
